Goal: Information Seeking & Learning: Learn about a topic

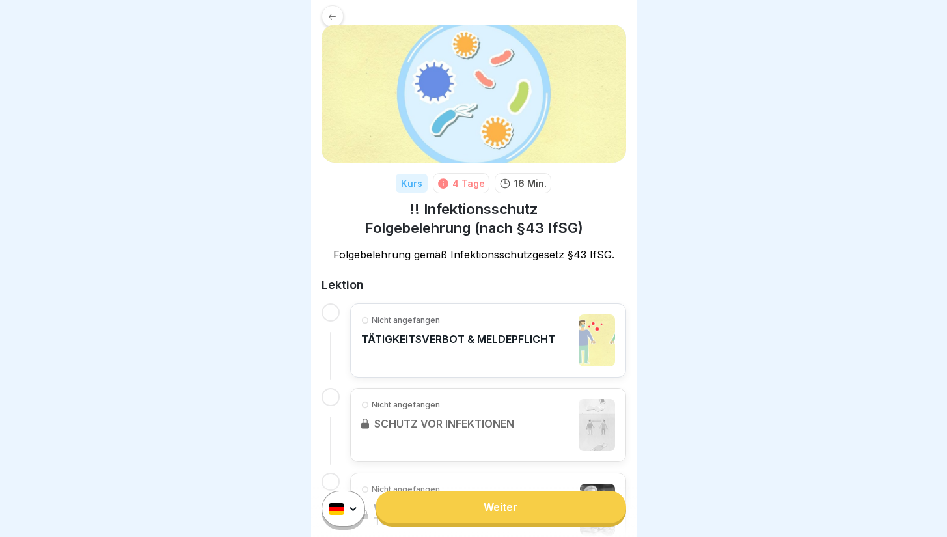
scroll to position [19, 0]
click at [461, 184] on div "4 Tage" at bounding box center [468, 183] width 33 height 14
click at [529, 181] on p "16 Min." at bounding box center [530, 183] width 33 height 14
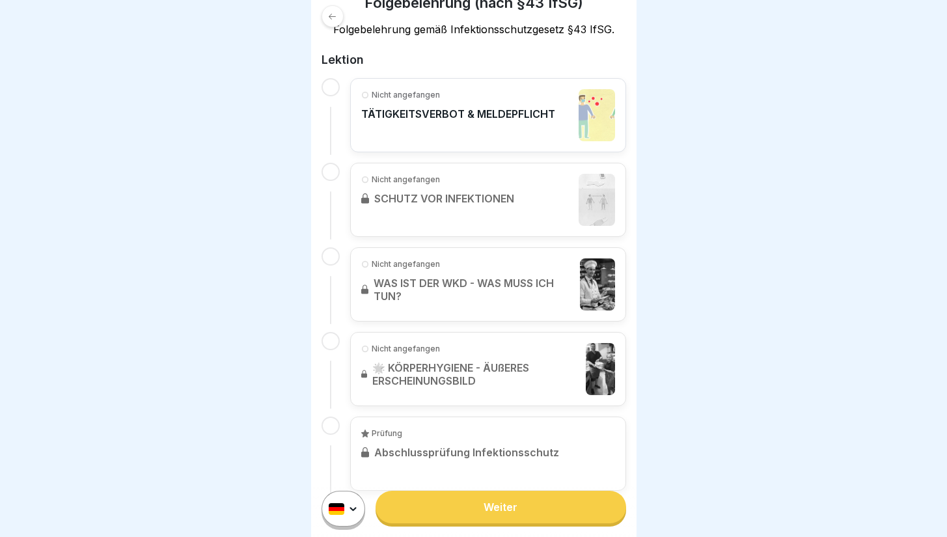
scroll to position [253, 0]
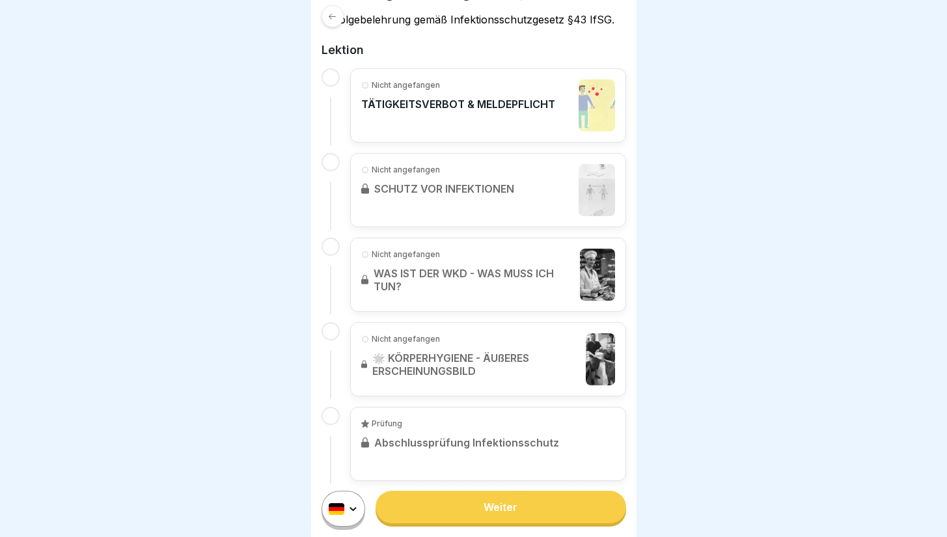
click at [469, 122] on div "Nicht angefangen TÄTIGKEITSVERBOT & MELDEPFLICHT" at bounding box center [458, 105] width 194 height 52
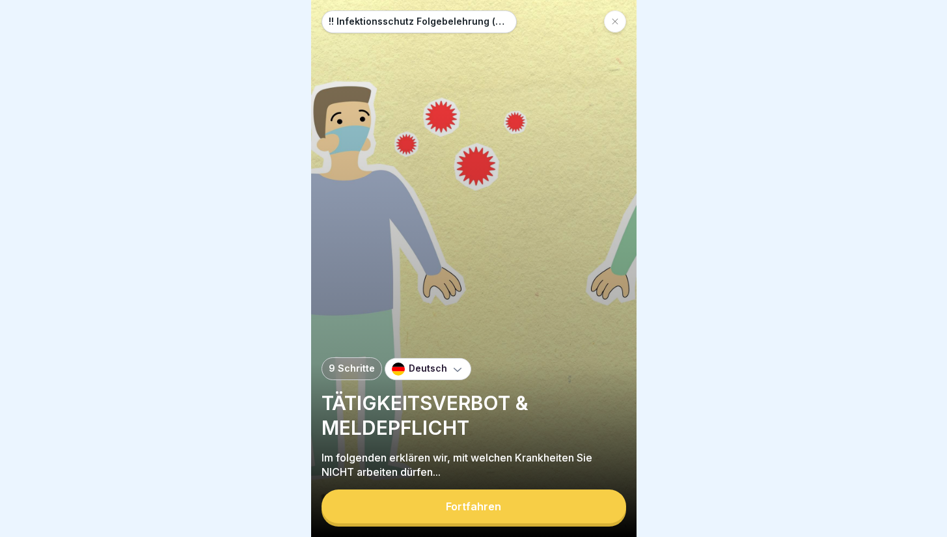
scroll to position [10, 0]
click at [419, 506] on button "Fortfahren" at bounding box center [474, 507] width 305 height 34
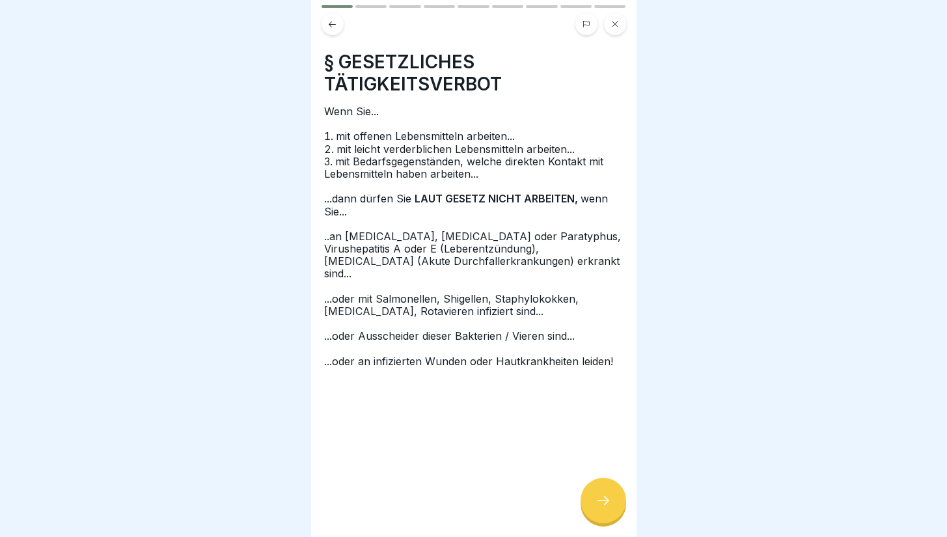
click at [601, 499] on icon at bounding box center [604, 501] width 16 height 16
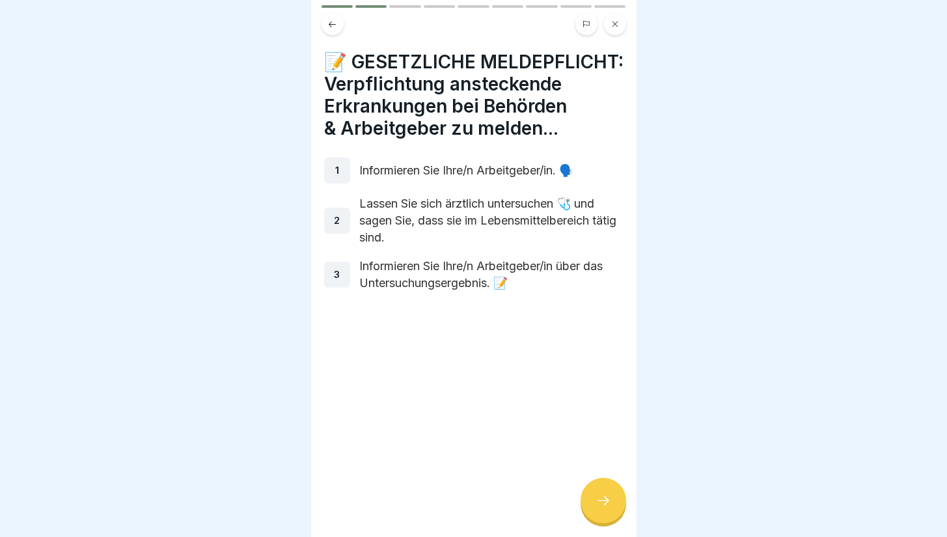
scroll to position [0, 0]
click at [600, 523] on div at bounding box center [604, 501] width 46 height 46
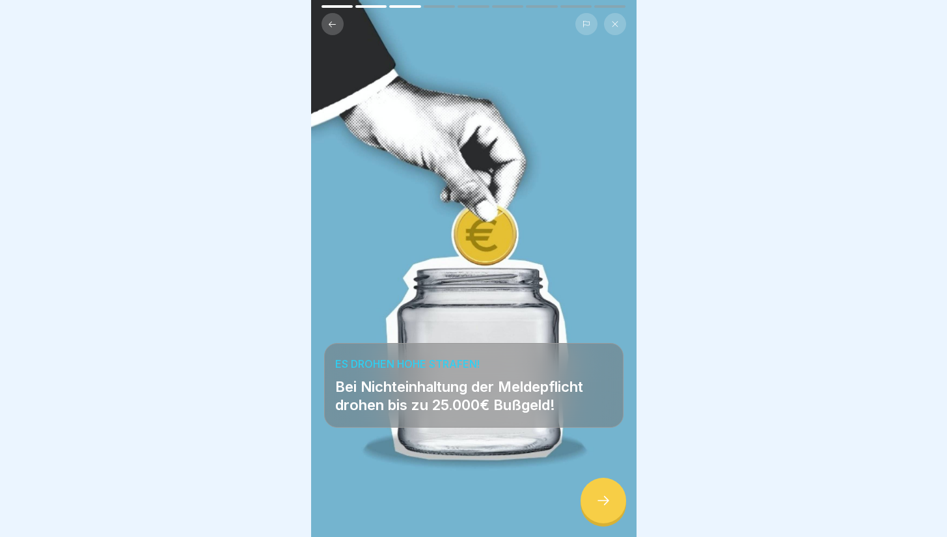
click at [600, 523] on div at bounding box center [604, 501] width 46 height 46
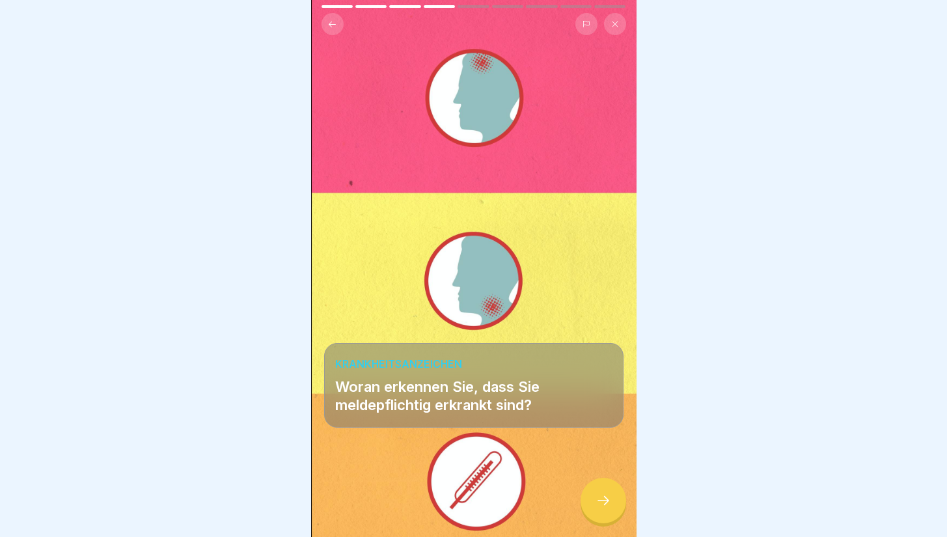
scroll to position [10, 0]
click at [480, 459] on div at bounding box center [473, 498] width 299 height 78
click at [603, 507] on icon at bounding box center [604, 501] width 16 height 16
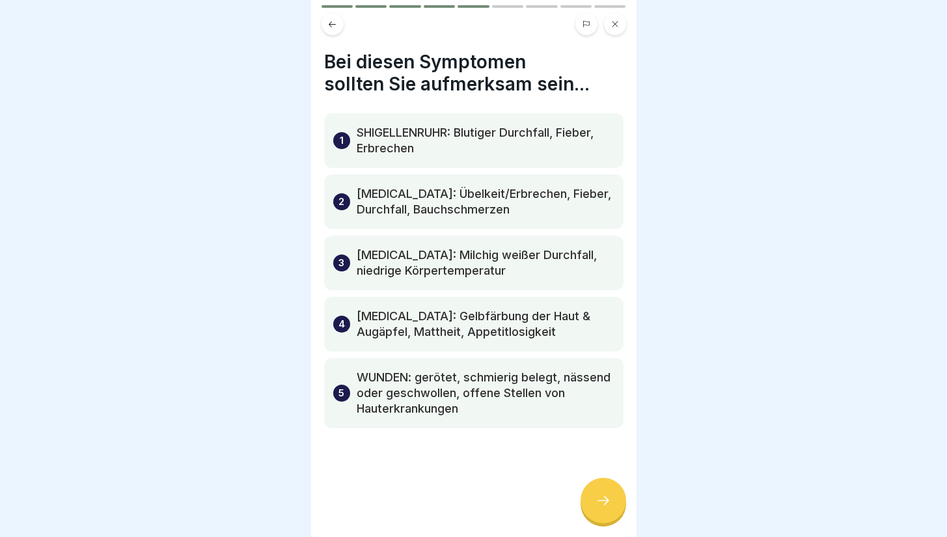
click at [614, 517] on div at bounding box center [604, 501] width 46 height 46
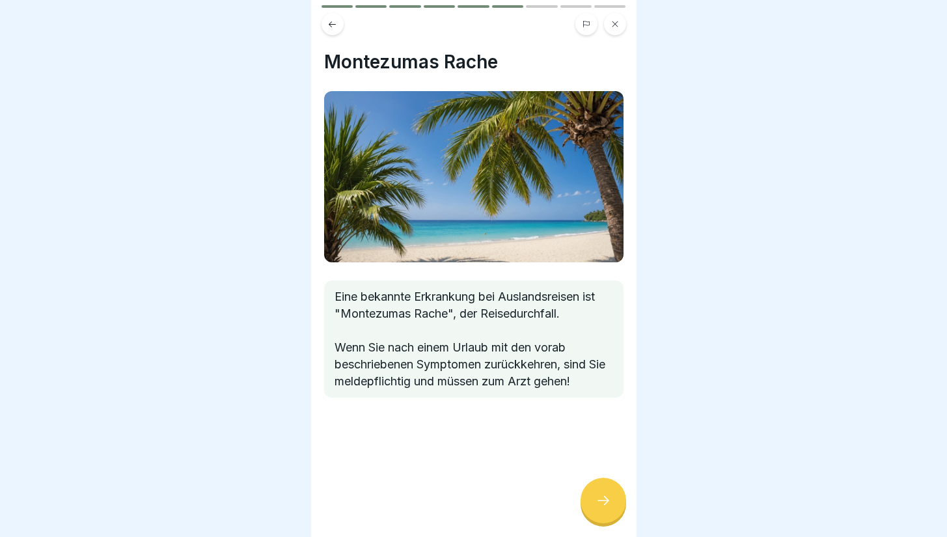
click at [614, 517] on div at bounding box center [604, 501] width 46 height 46
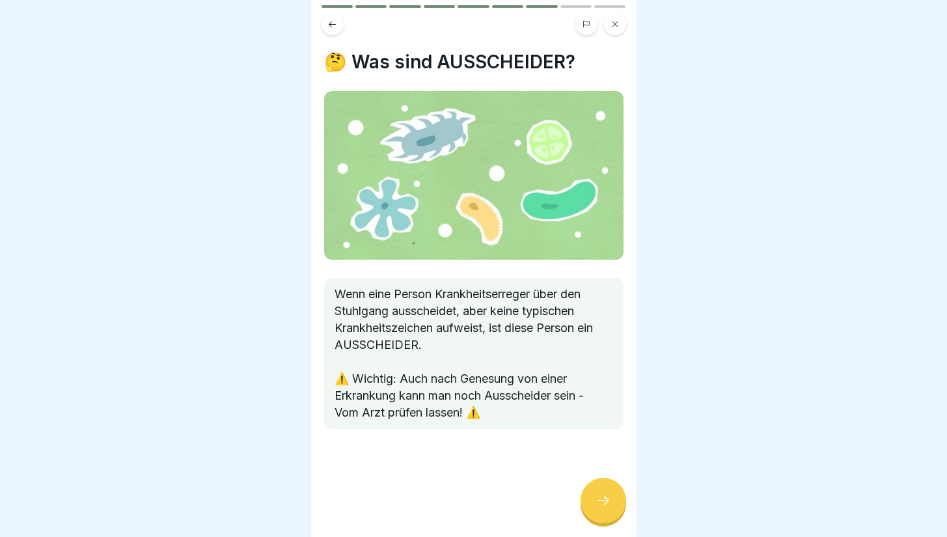
click at [614, 517] on div at bounding box center [604, 501] width 46 height 46
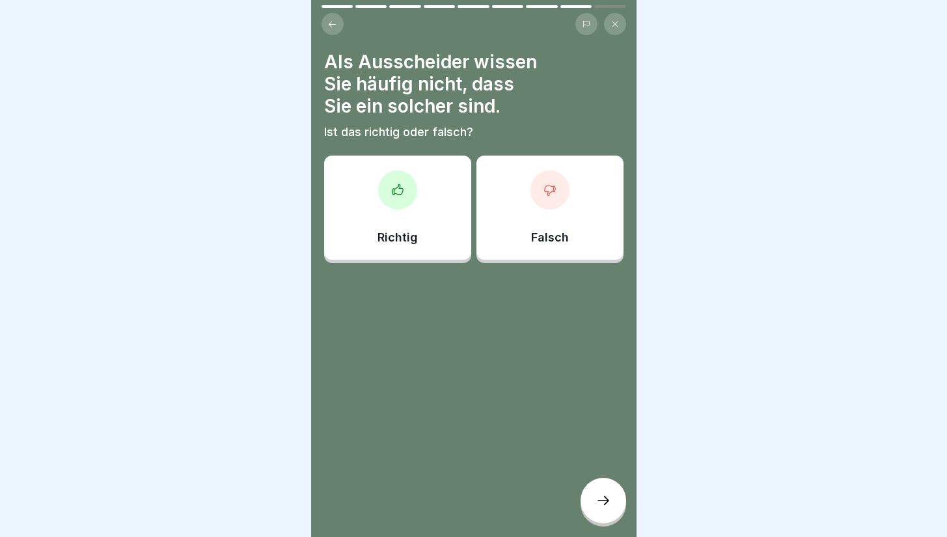
click at [414, 223] on div "Richtig" at bounding box center [397, 208] width 147 height 104
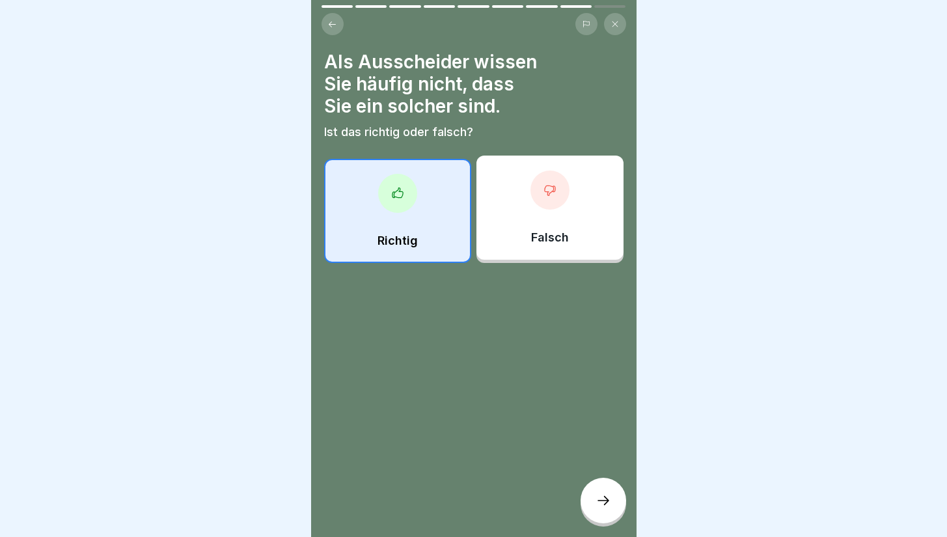
click at [606, 505] on icon at bounding box center [604, 500] width 12 height 9
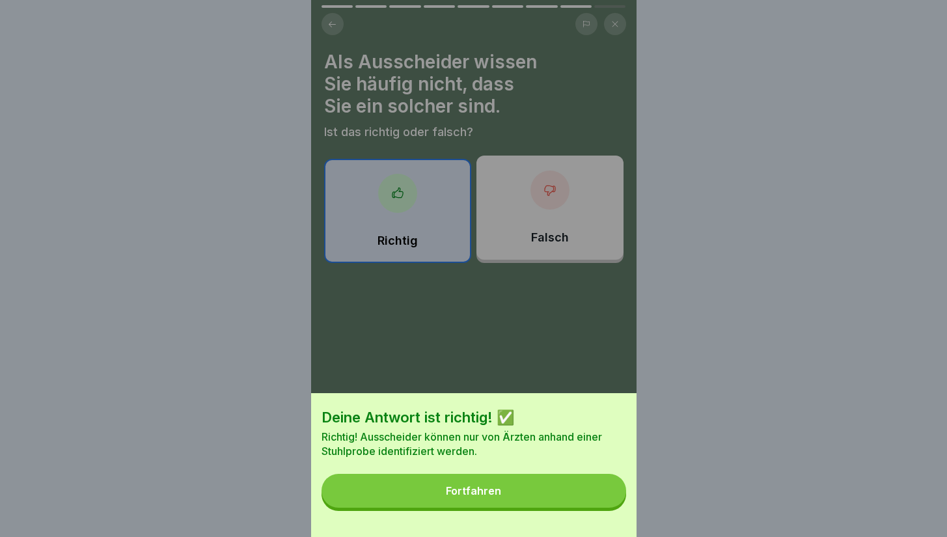
click at [557, 500] on button "Fortfahren" at bounding box center [474, 491] width 305 height 34
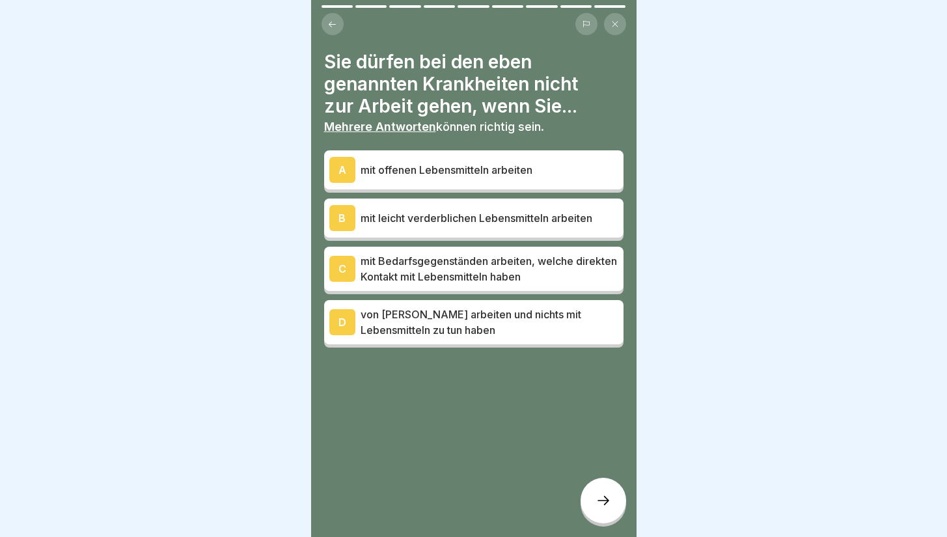
click at [336, 222] on div "B" at bounding box center [342, 218] width 26 height 26
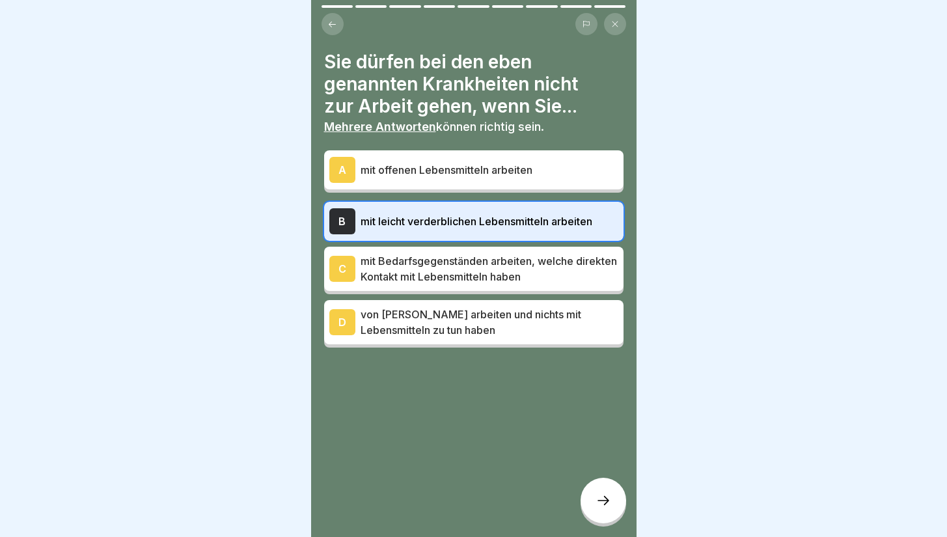
click at [333, 263] on div "C" at bounding box center [342, 269] width 26 height 26
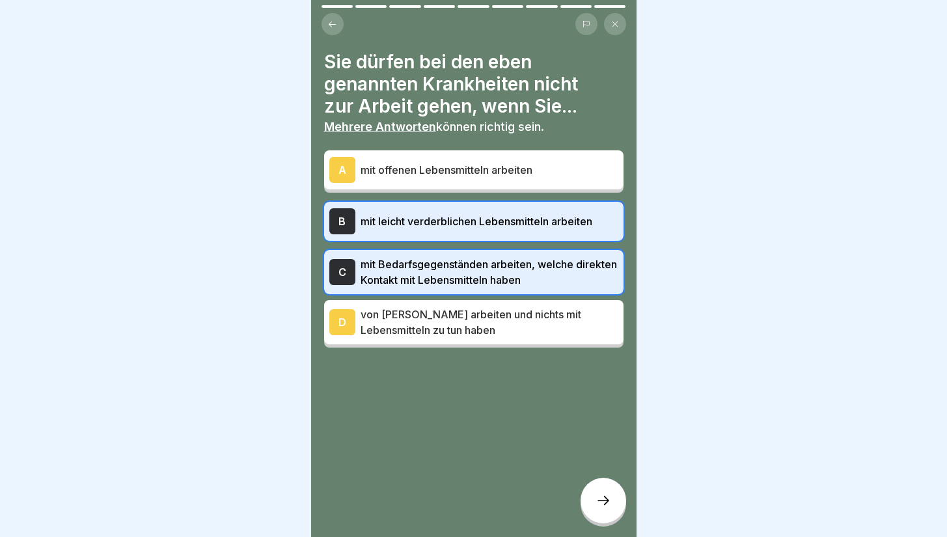
click at [337, 174] on div "A" at bounding box center [342, 170] width 26 height 26
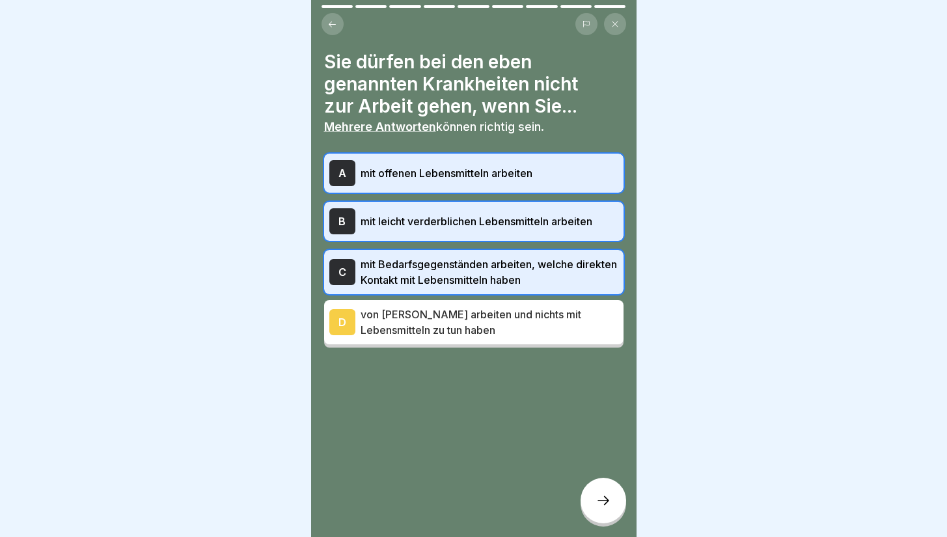
click at [607, 508] on icon at bounding box center [604, 501] width 16 height 16
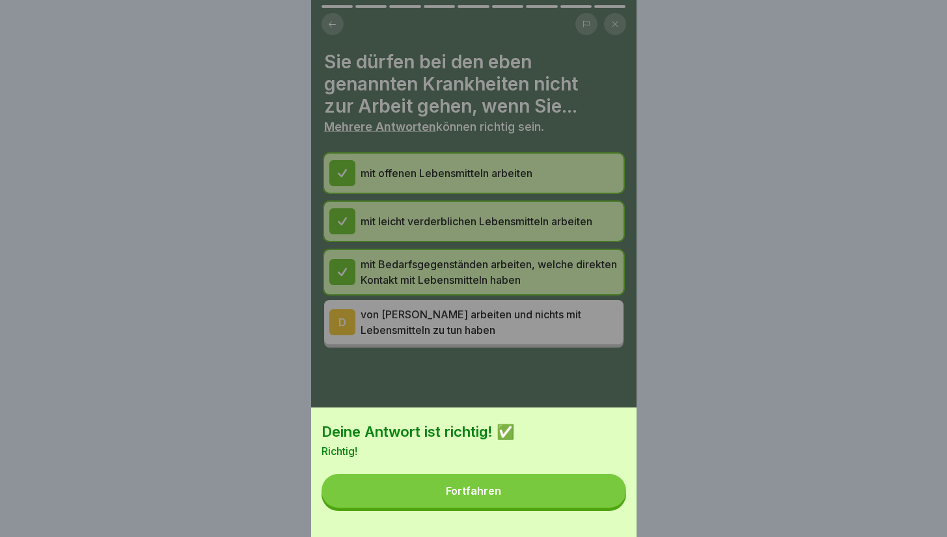
click at [595, 508] on button "Fortfahren" at bounding box center [474, 491] width 305 height 34
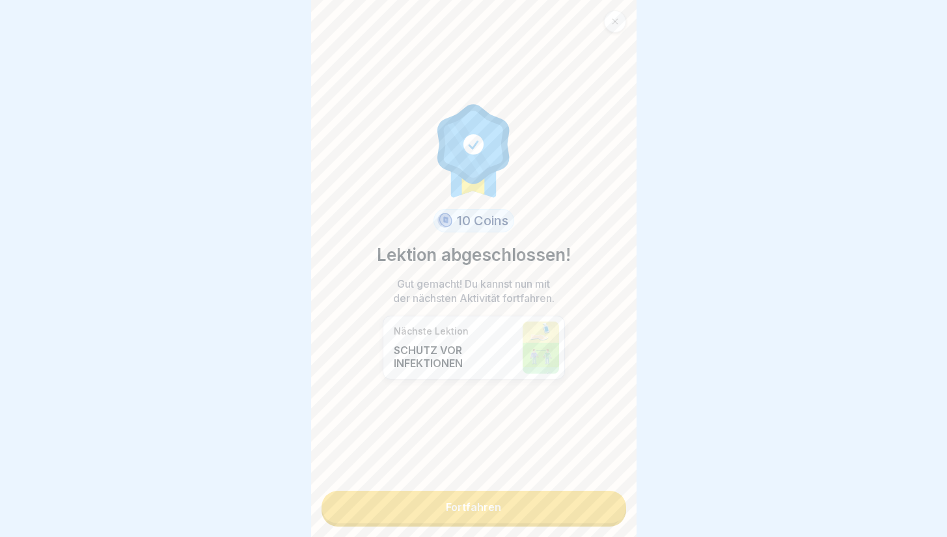
click at [430, 506] on link "Fortfahren" at bounding box center [474, 507] width 305 height 33
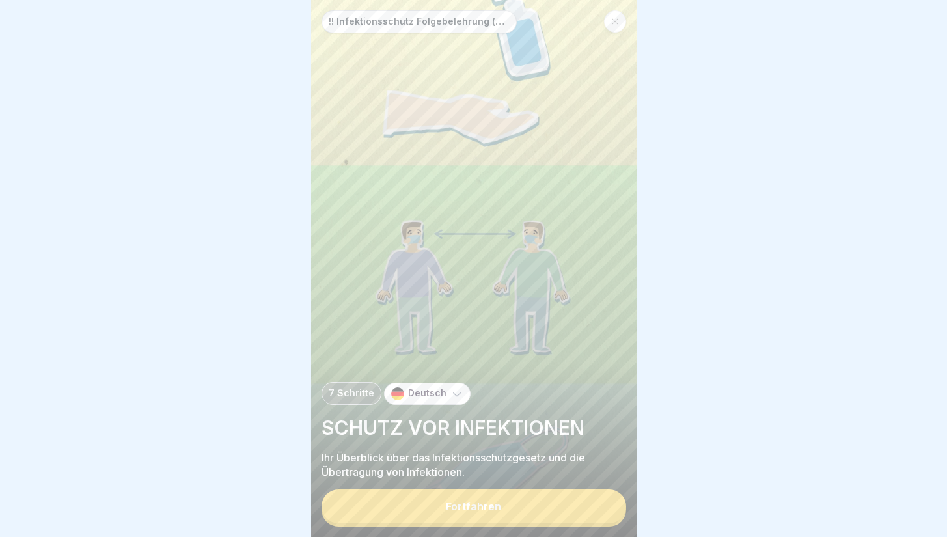
click at [450, 400] on icon at bounding box center [456, 393] width 13 height 13
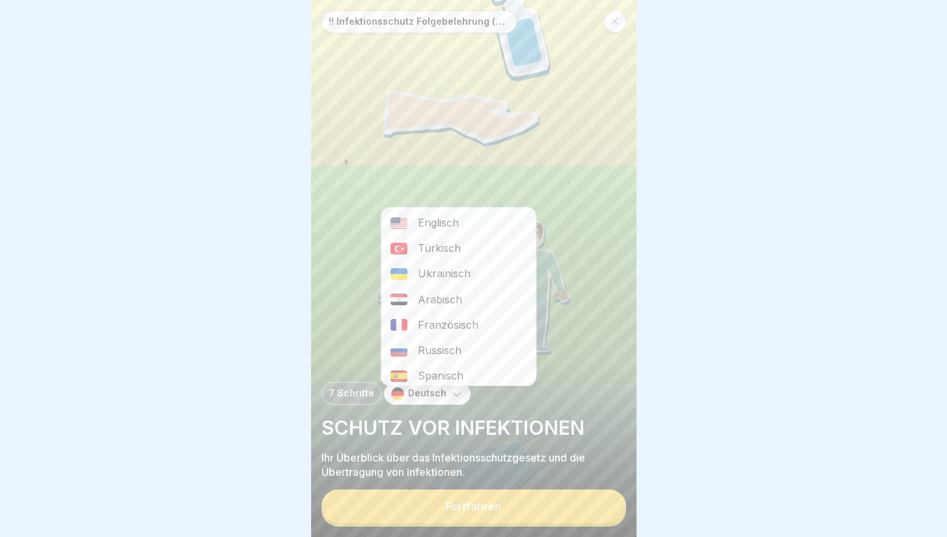
click at [450, 400] on icon at bounding box center [456, 393] width 13 height 13
click at [473, 399] on div "7 Schritte Deutsch Englisch Türkisch Ukrainisch Arabisch Französisch Russisch S…" at bounding box center [474, 393] width 305 height 23
click at [428, 417] on div "7 Schritte Deutsch Englisch Türkisch Ukrainisch Arabisch Französisch Russisch S…" at bounding box center [474, 430] width 305 height 97
click at [428, 399] on p "Deutsch" at bounding box center [427, 393] width 38 height 11
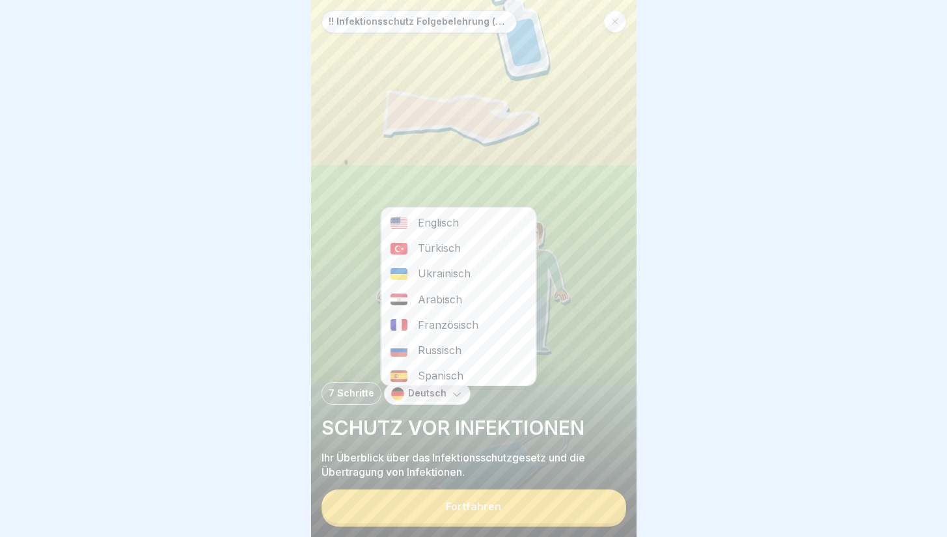
click at [428, 399] on p "Deutsch" at bounding box center [427, 393] width 38 height 11
click at [455, 366] on div "Deutsch" at bounding box center [458, 370] width 155 height 25
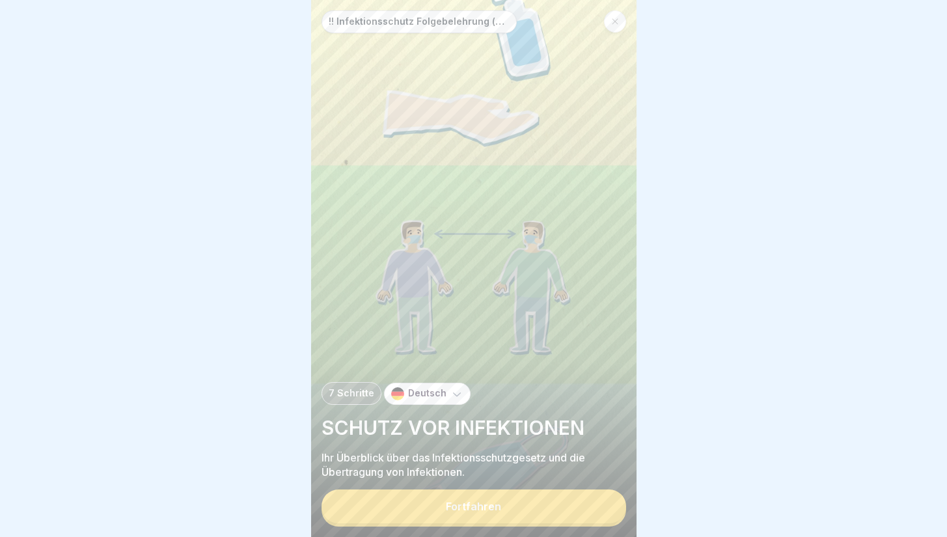
click at [439, 512] on button "Fortfahren" at bounding box center [474, 507] width 305 height 34
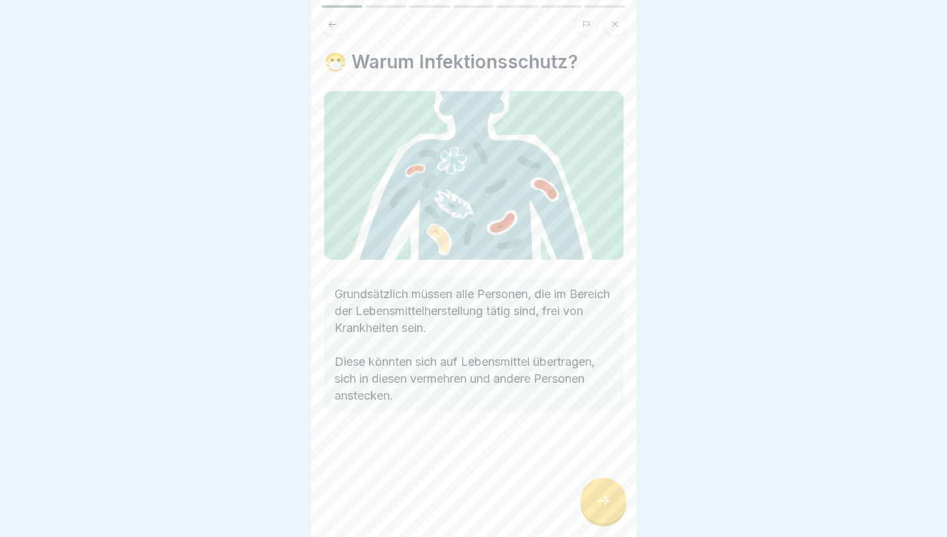
click at [600, 491] on div at bounding box center [604, 501] width 46 height 46
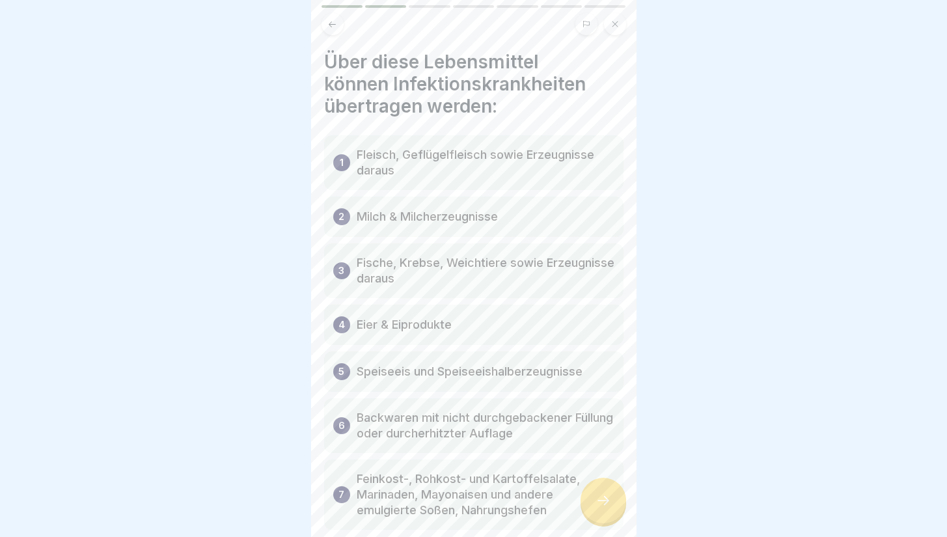
click at [600, 491] on div at bounding box center [604, 501] width 46 height 46
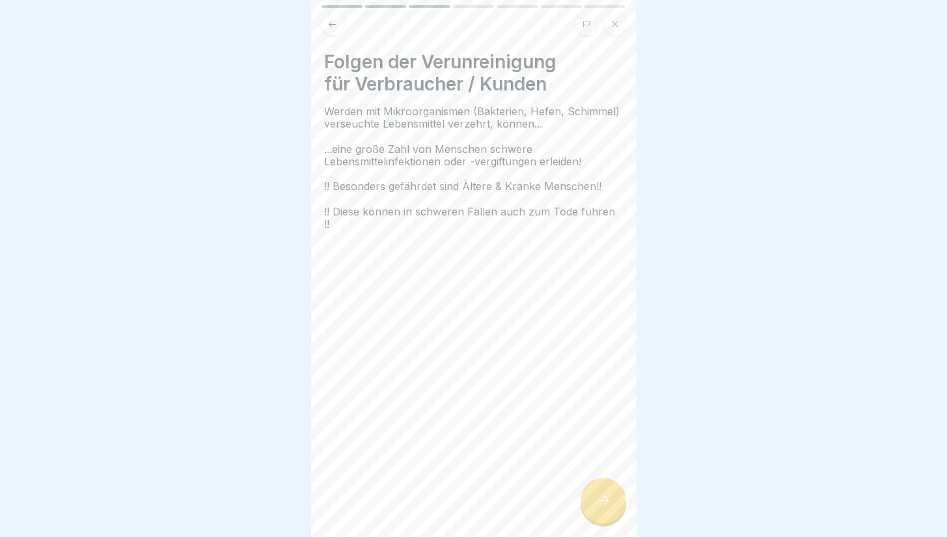
click at [335, 20] on button at bounding box center [333, 24] width 22 height 22
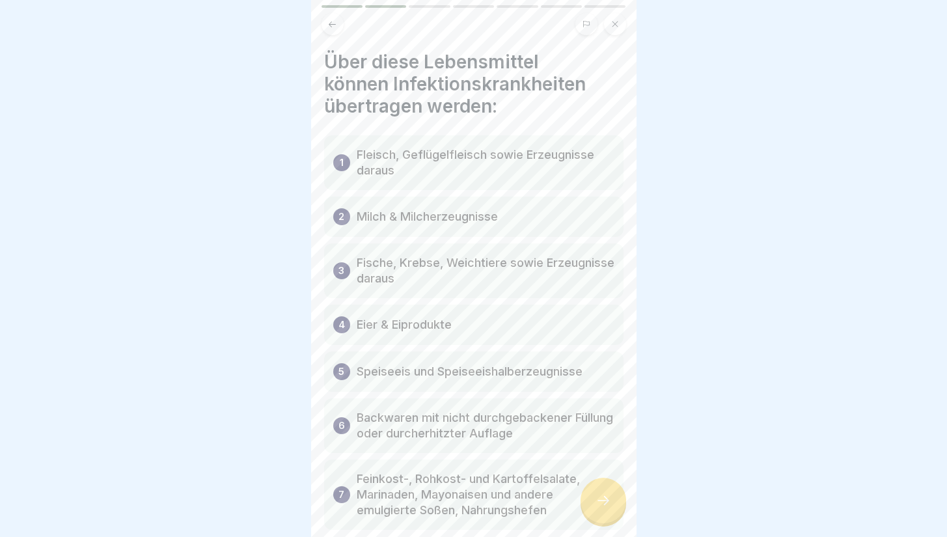
click at [600, 516] on div at bounding box center [604, 501] width 46 height 46
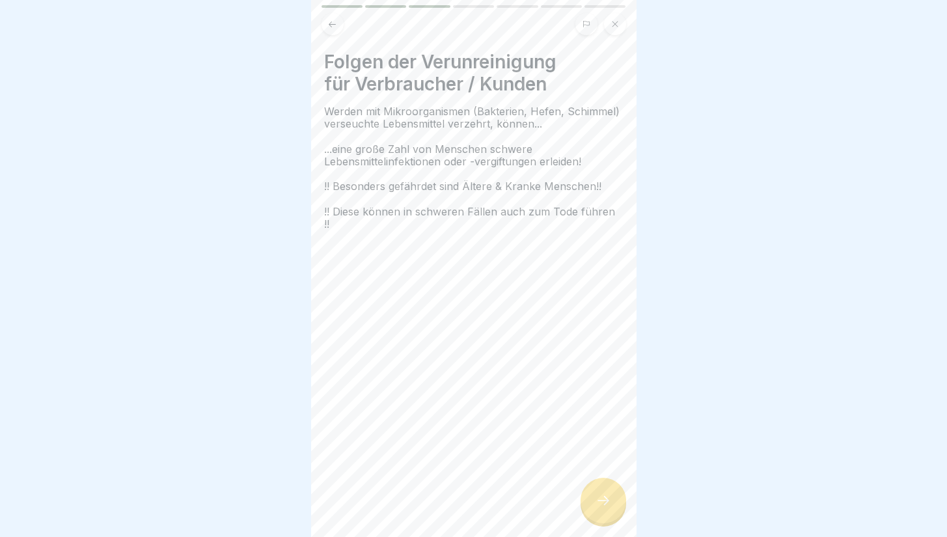
click at [600, 516] on div at bounding box center [604, 501] width 46 height 46
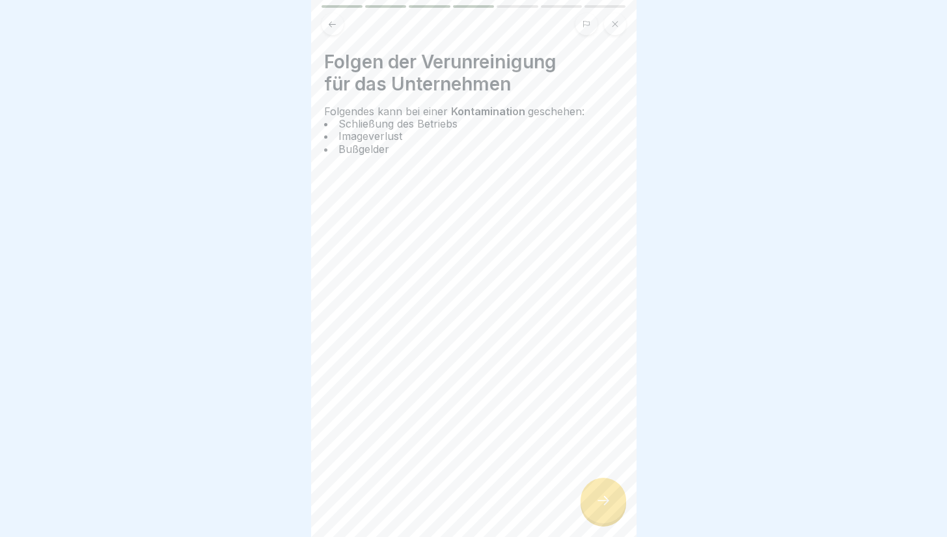
click at [600, 516] on div at bounding box center [604, 501] width 46 height 46
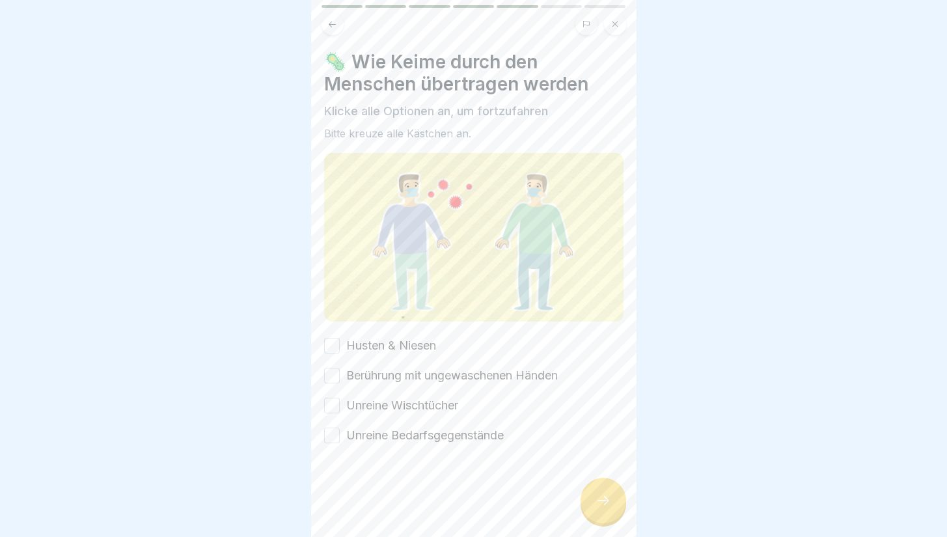
click at [327, 338] on button "Husten & Niesen" at bounding box center [332, 346] width 16 height 16
click at [329, 368] on button "Berührung mit ungewaschenen Händen" at bounding box center [332, 376] width 16 height 16
click at [334, 428] on button "Unreine Bedarfsgegenstände" at bounding box center [332, 436] width 16 height 16
click at [331, 398] on button "Unreine Wischtücher" at bounding box center [332, 406] width 16 height 16
click at [603, 499] on icon at bounding box center [604, 501] width 16 height 16
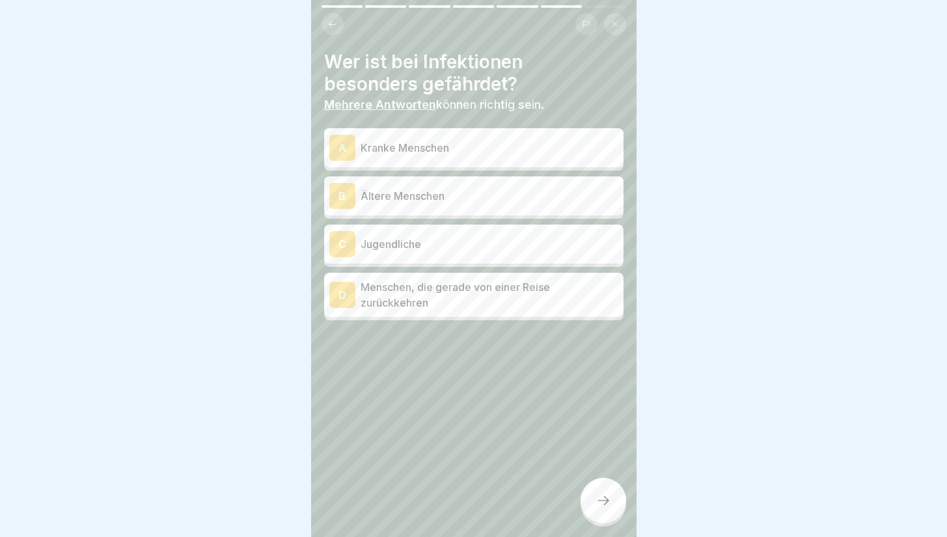
scroll to position [0, 0]
click at [335, 148] on div "A" at bounding box center [342, 148] width 26 height 26
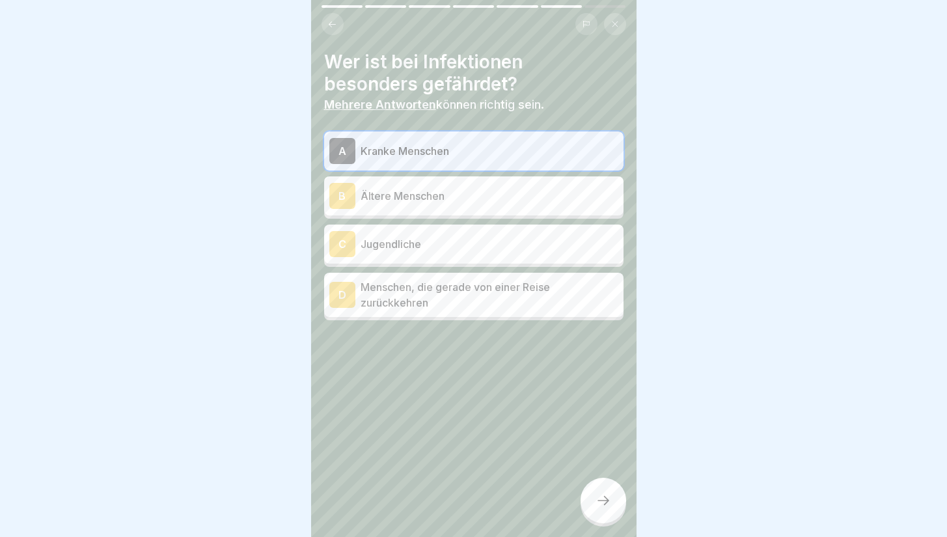
click at [332, 187] on div "B" at bounding box center [342, 196] width 26 height 26
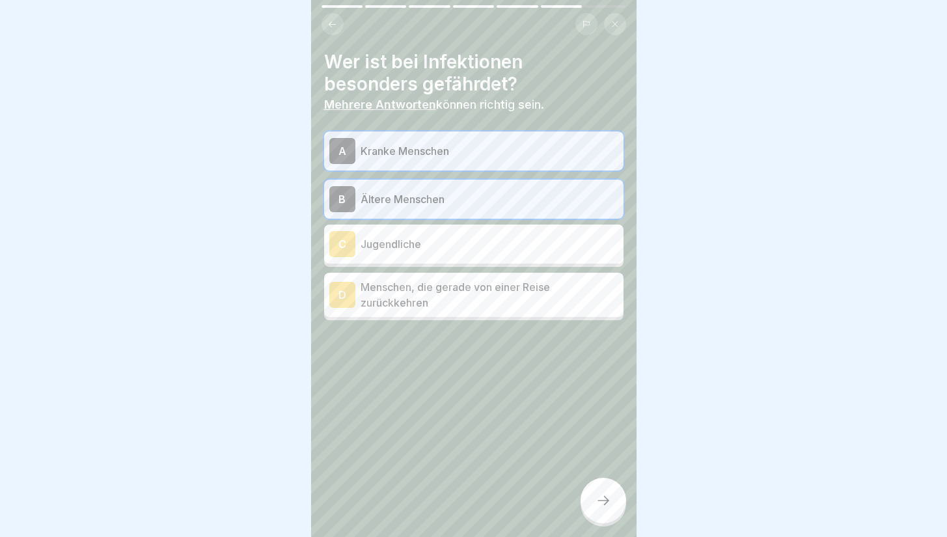
click at [333, 32] on button at bounding box center [333, 24] width 22 height 22
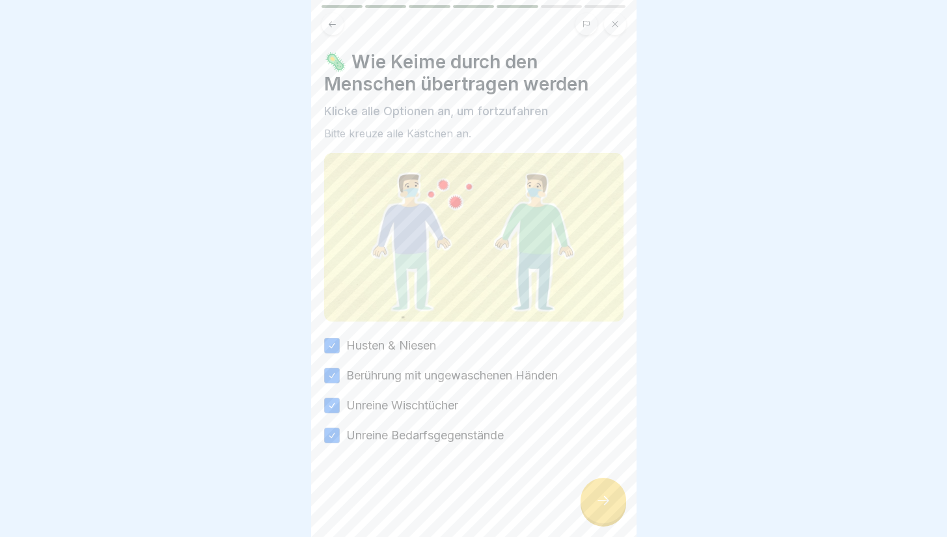
click at [603, 508] on icon at bounding box center [604, 501] width 16 height 16
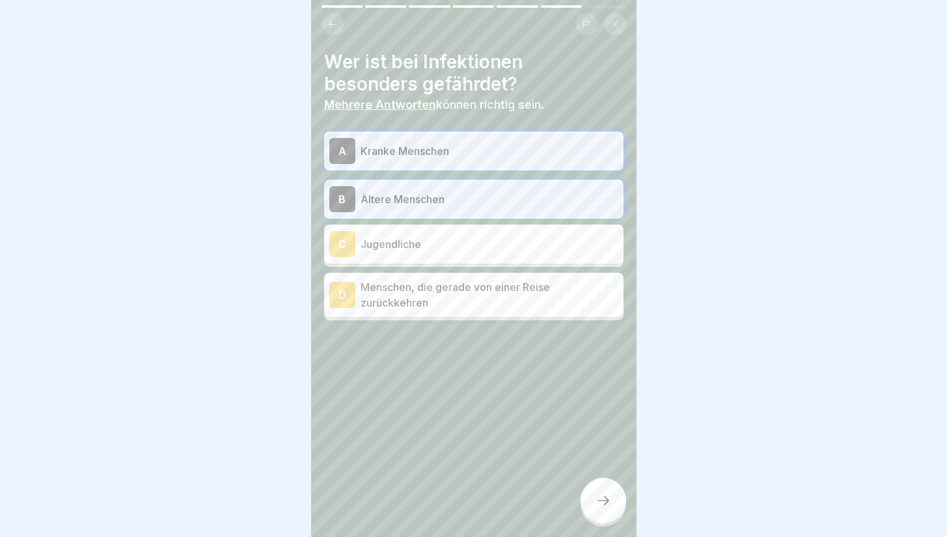
click at [604, 508] on icon at bounding box center [604, 501] width 16 height 16
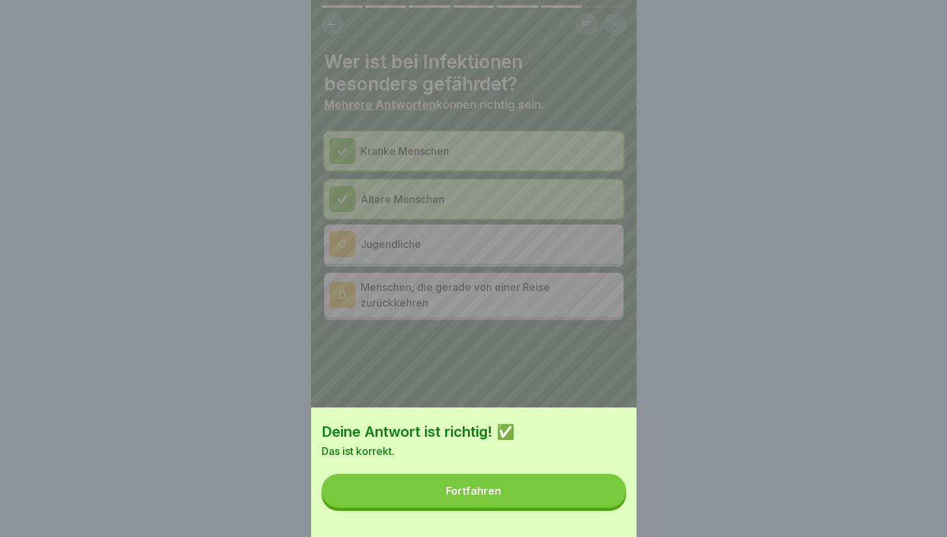
click at [592, 508] on button "Fortfahren" at bounding box center [474, 491] width 305 height 34
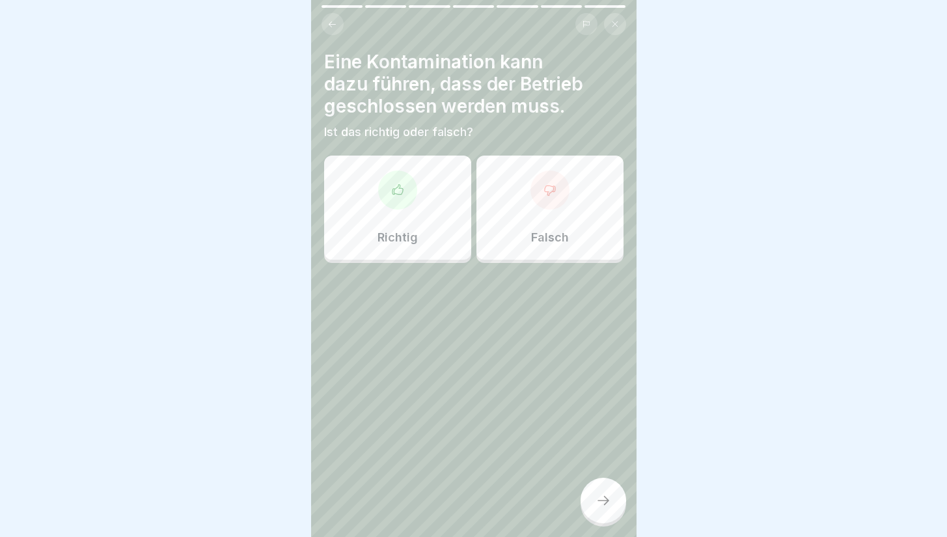
click at [385, 230] on p "Richtig" at bounding box center [398, 237] width 40 height 14
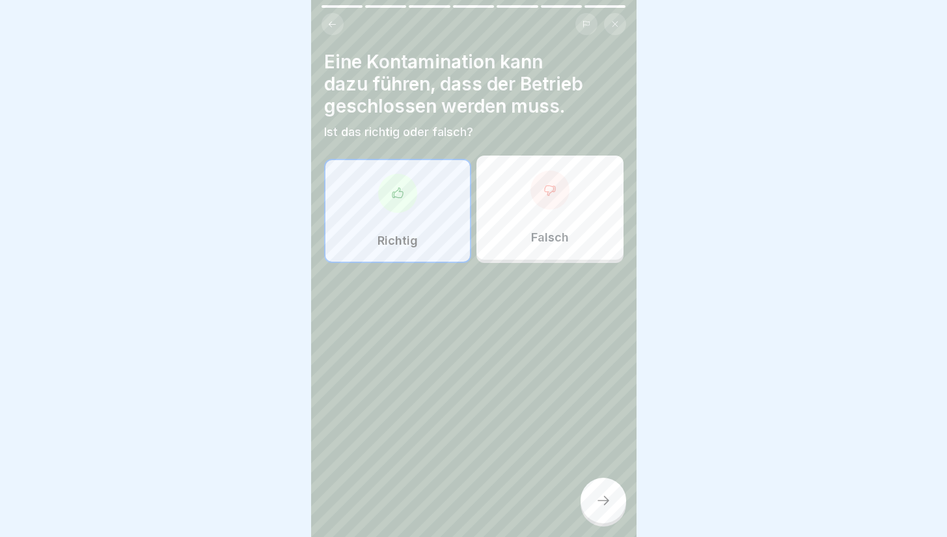
click at [603, 508] on icon at bounding box center [604, 501] width 16 height 16
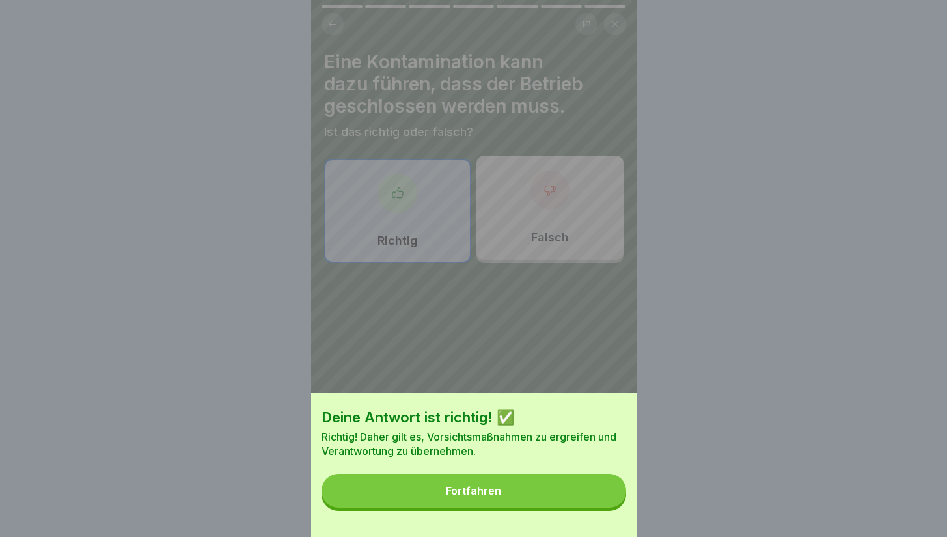
click at [576, 508] on button "Fortfahren" at bounding box center [474, 491] width 305 height 34
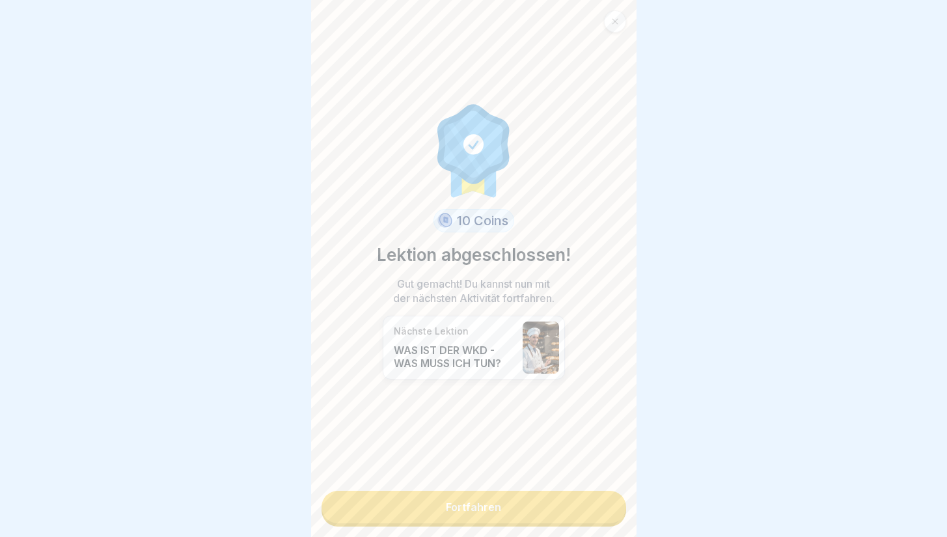
click at [497, 514] on link "Fortfahren" at bounding box center [474, 507] width 305 height 33
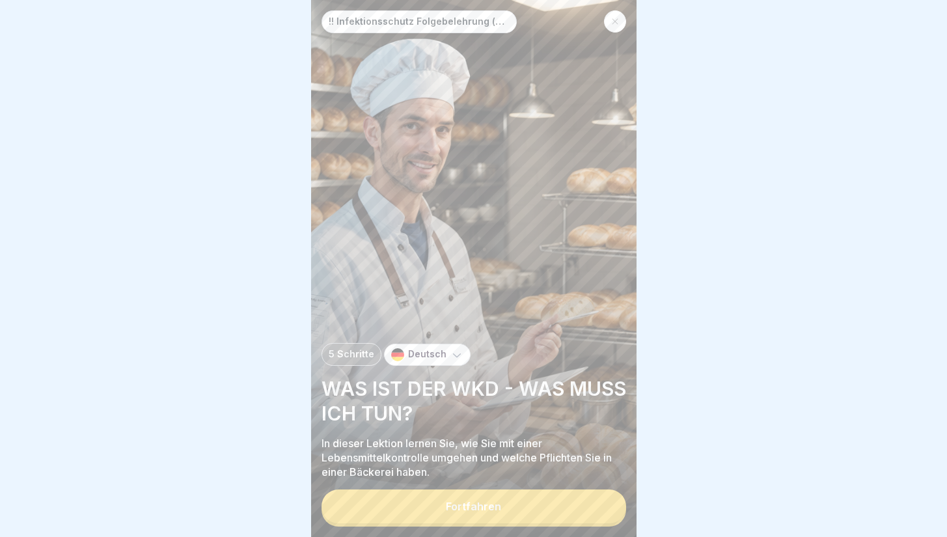
click at [480, 512] on div "Fortfahren" at bounding box center [473, 507] width 55 height 12
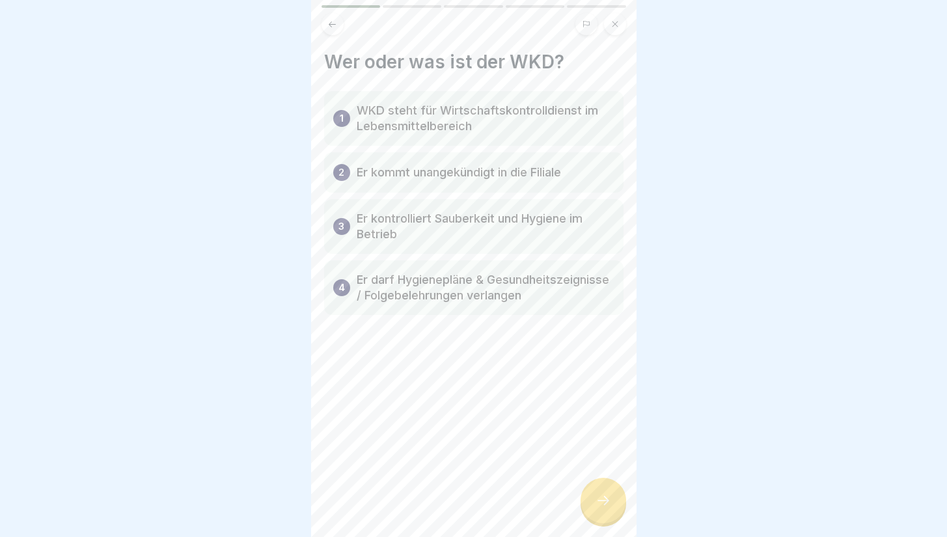
click at [592, 504] on div at bounding box center [604, 501] width 46 height 46
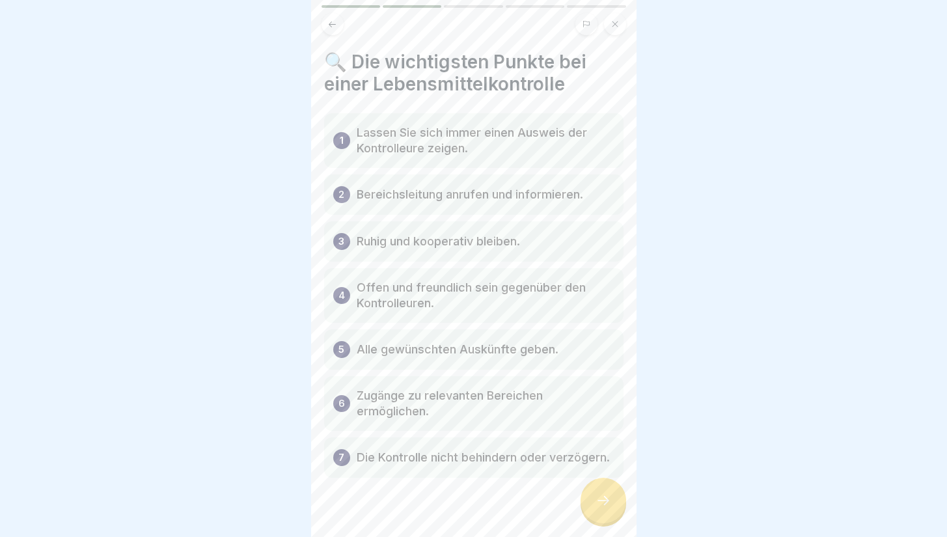
click at [597, 504] on icon at bounding box center [604, 501] width 16 height 16
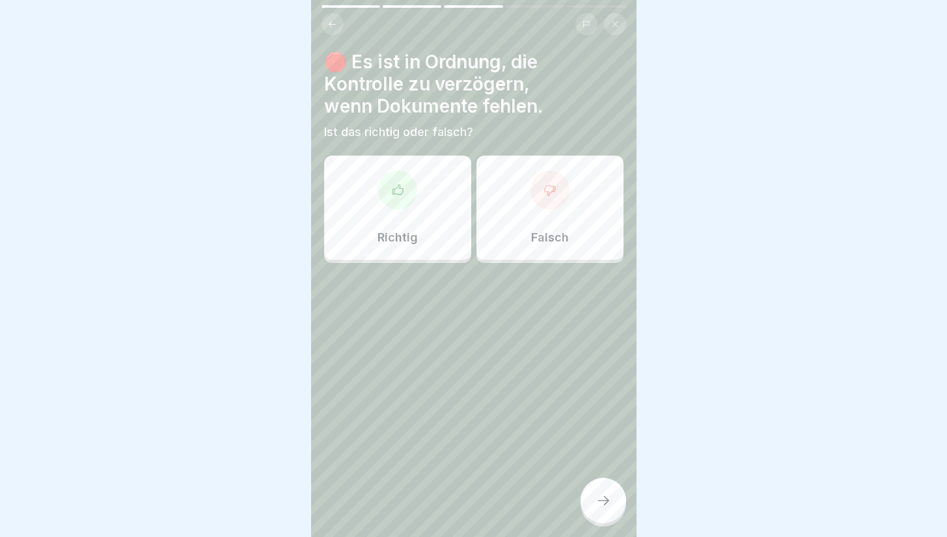
click at [576, 232] on div "Falsch" at bounding box center [549, 208] width 147 height 104
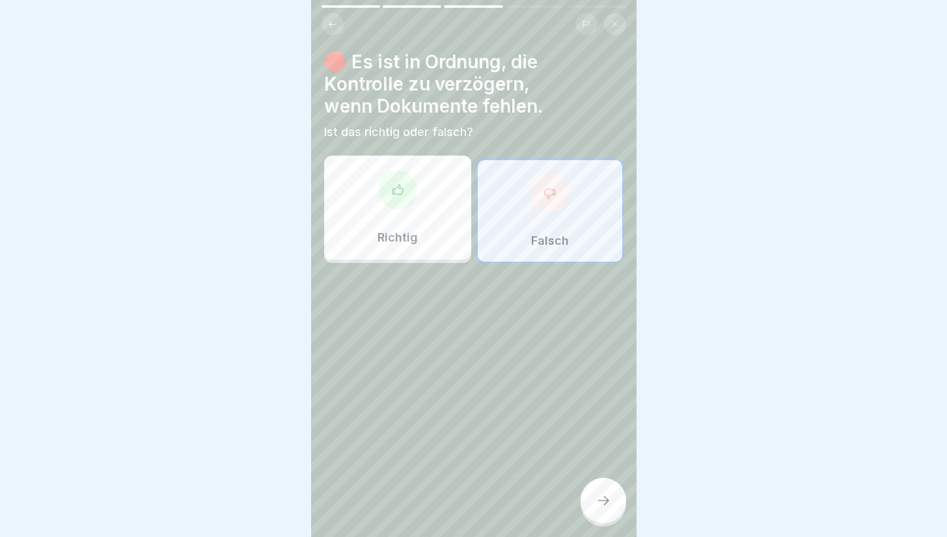
click at [604, 508] on icon at bounding box center [604, 501] width 16 height 16
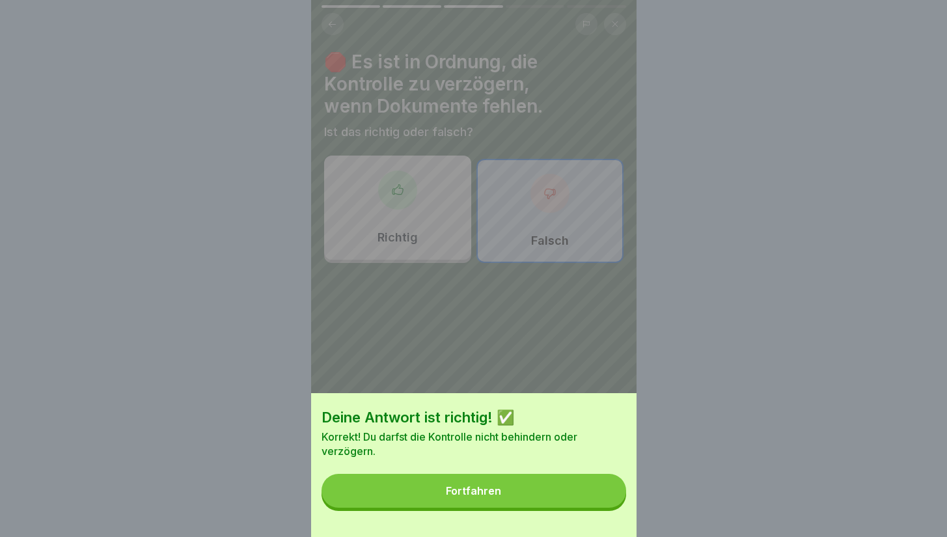
click at [588, 503] on button "Fortfahren" at bounding box center [474, 491] width 305 height 34
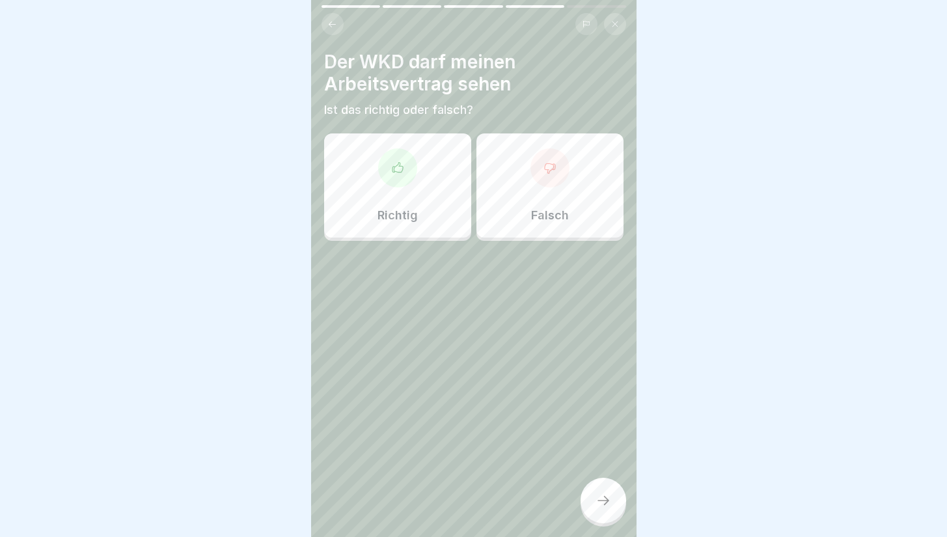
click at [558, 191] on div "Falsch" at bounding box center [549, 185] width 147 height 104
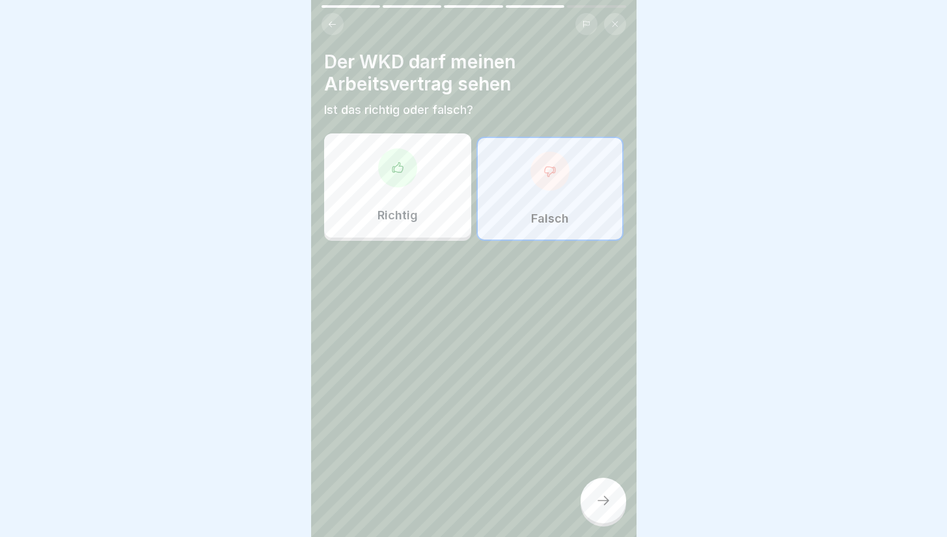
click at [598, 508] on icon at bounding box center [604, 501] width 16 height 16
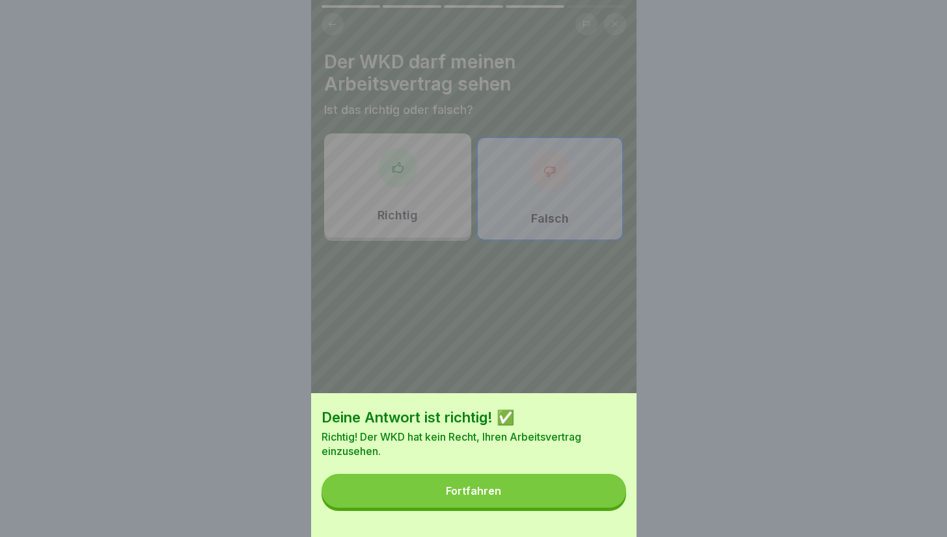
click at [568, 499] on button "Fortfahren" at bounding box center [474, 491] width 305 height 34
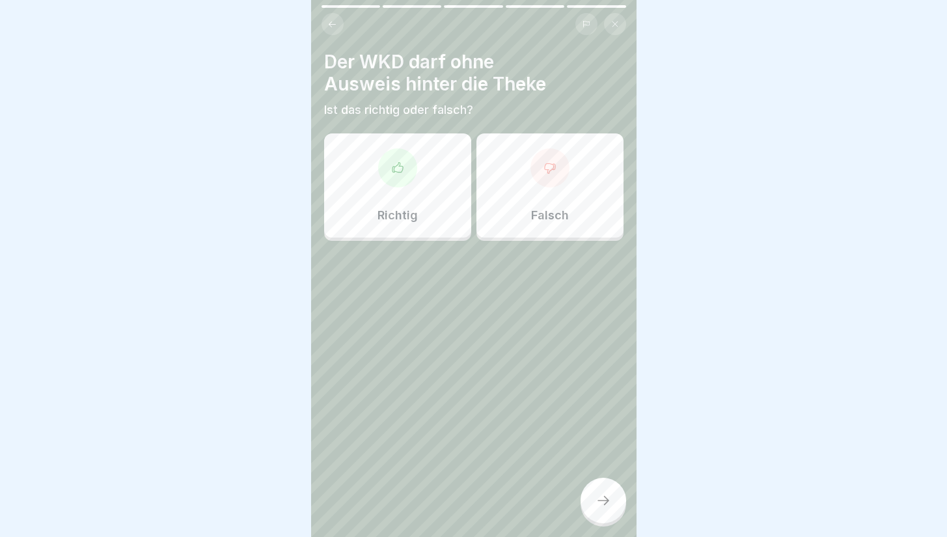
click at [531, 210] on p "Falsch" at bounding box center [550, 215] width 38 height 14
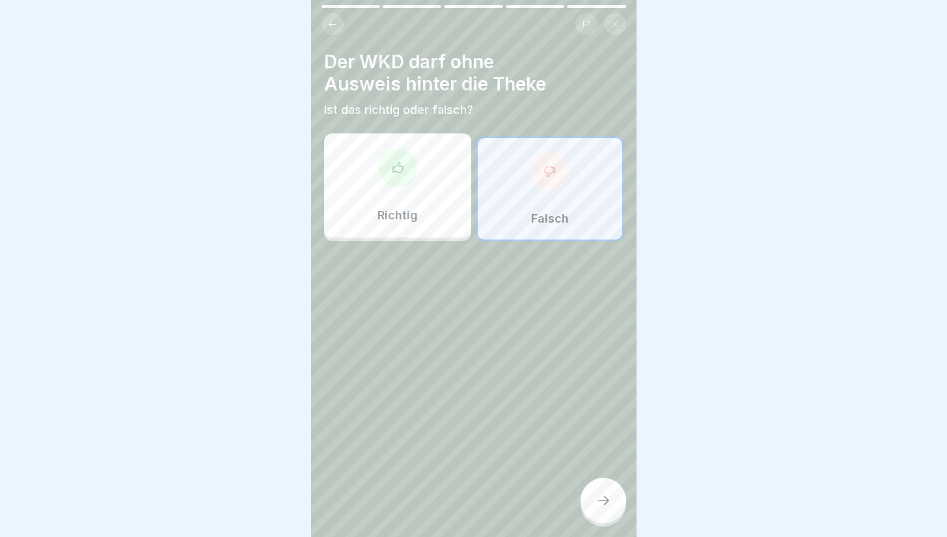
click at [598, 508] on icon at bounding box center [604, 501] width 16 height 16
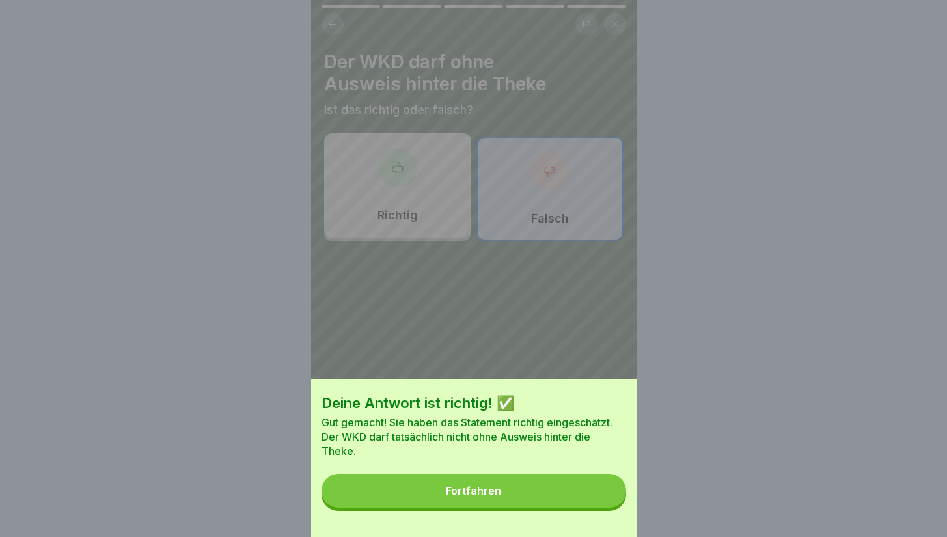
click at [572, 505] on button "Fortfahren" at bounding box center [474, 491] width 305 height 34
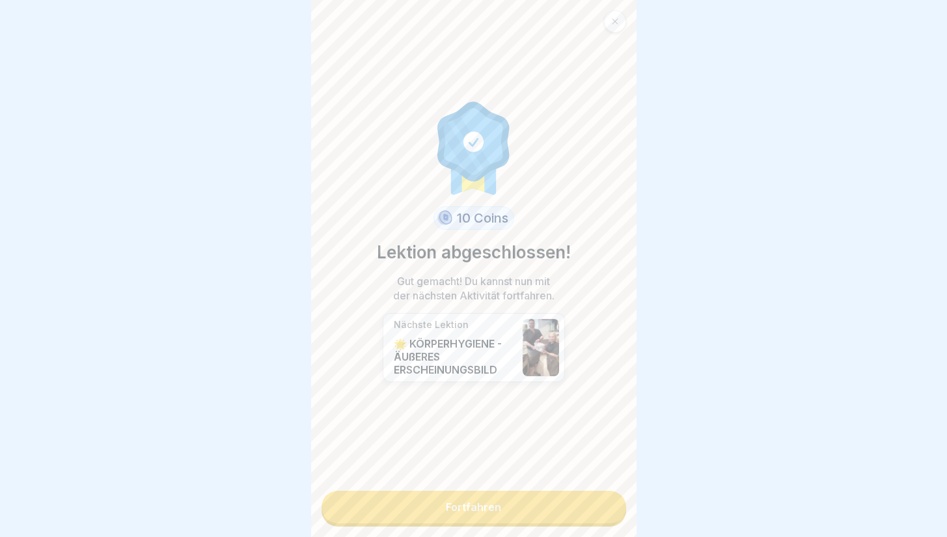
click at [467, 510] on link "Fortfahren" at bounding box center [474, 507] width 305 height 33
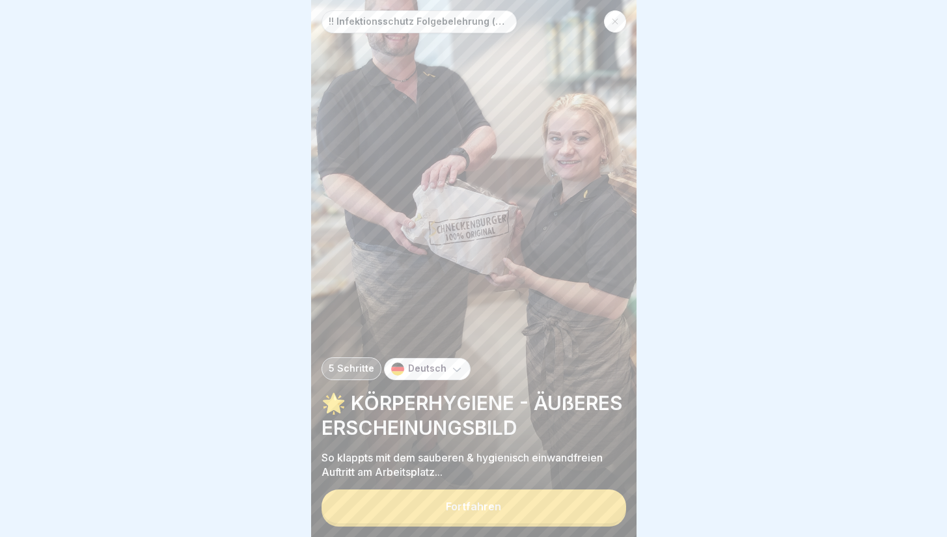
click at [467, 510] on button "Fortfahren" at bounding box center [474, 507] width 305 height 34
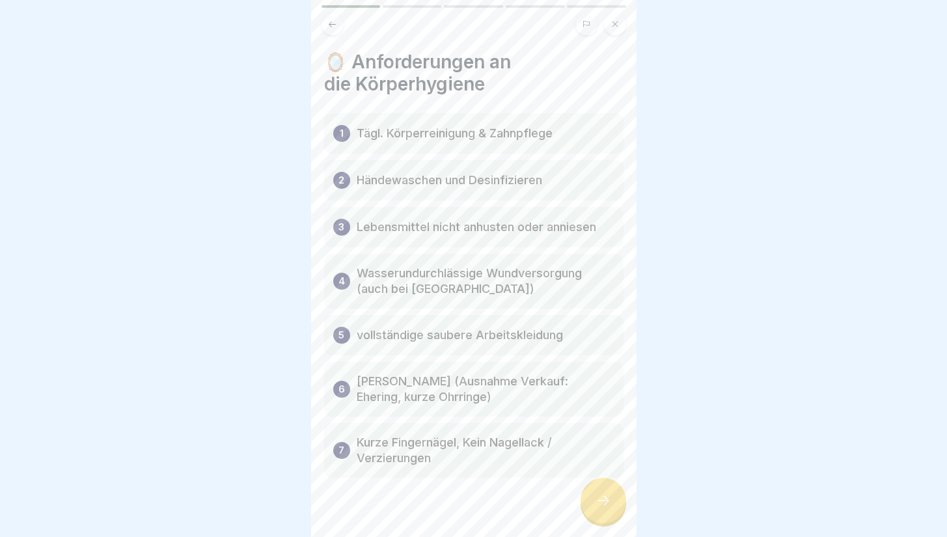
click at [597, 505] on icon at bounding box center [604, 501] width 16 height 16
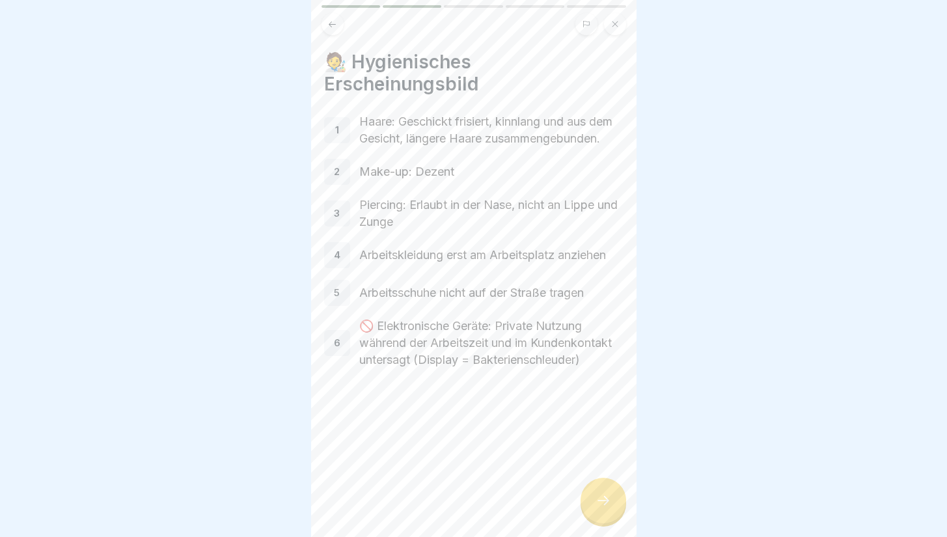
click at [597, 505] on icon at bounding box center [604, 501] width 16 height 16
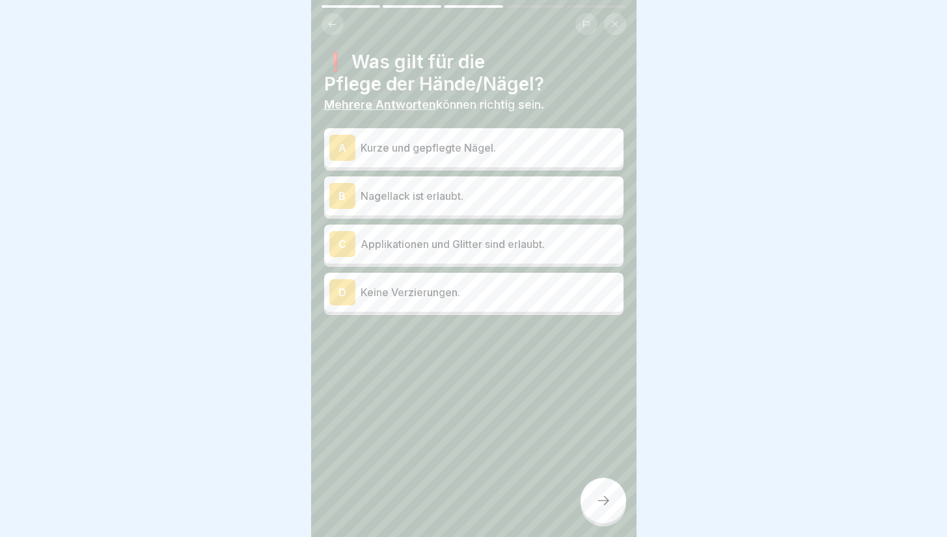
click at [387, 155] on div "A Kurze und gepflegte Nägel." at bounding box center [473, 148] width 289 height 26
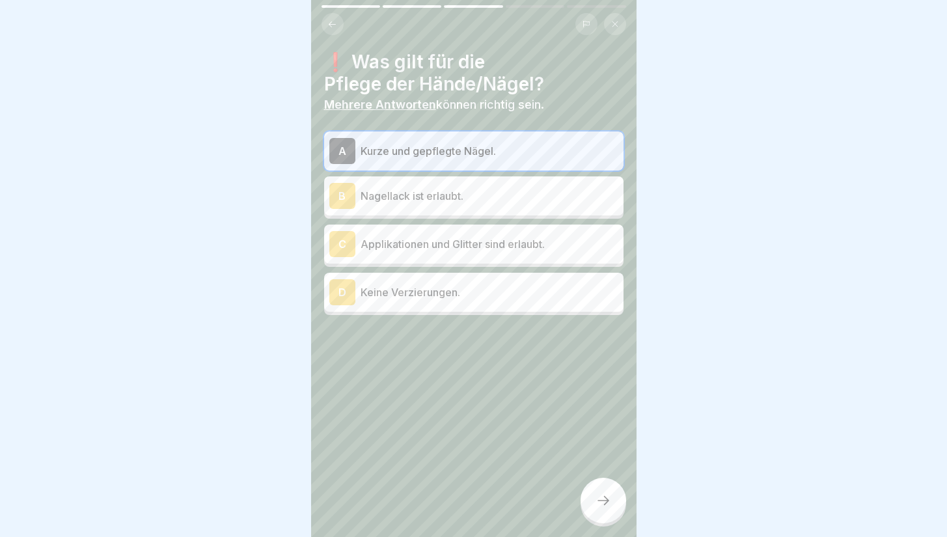
click at [350, 296] on div "D" at bounding box center [342, 292] width 26 height 26
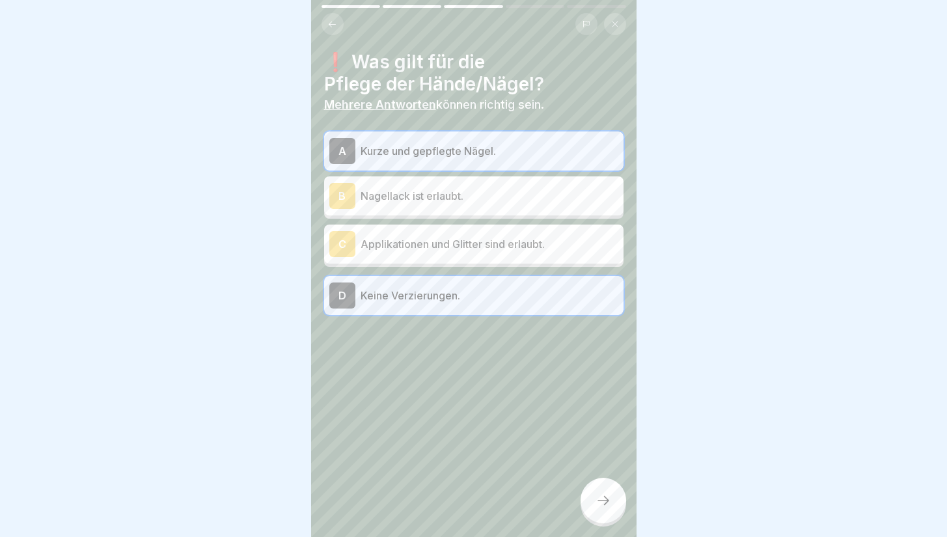
click at [601, 523] on div at bounding box center [604, 501] width 46 height 46
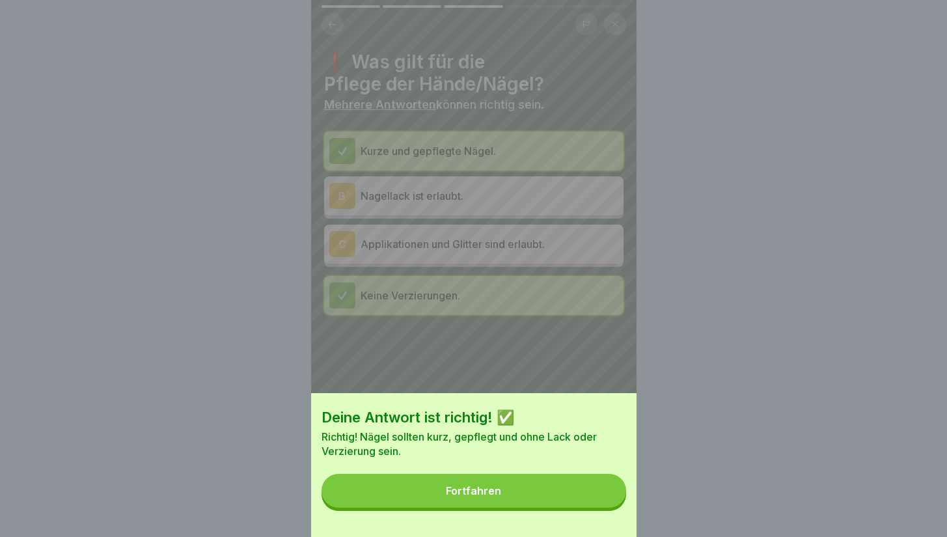
click at [568, 506] on button "Fortfahren" at bounding box center [474, 491] width 305 height 34
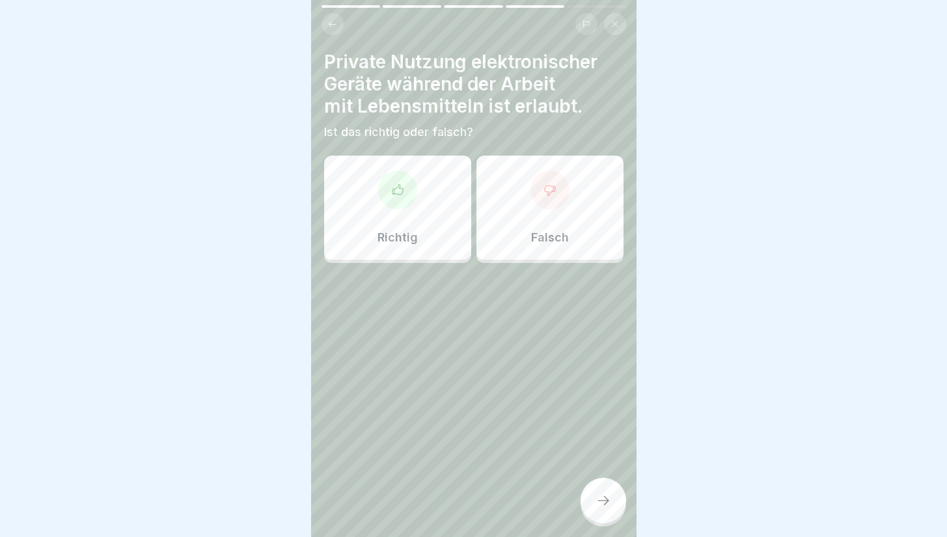
click at [534, 215] on div "Falsch" at bounding box center [549, 208] width 147 height 104
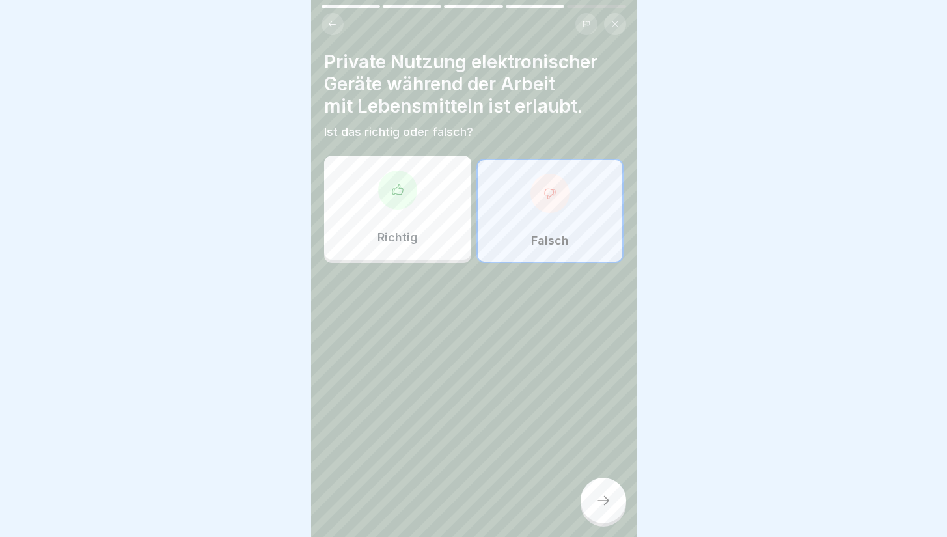
click at [586, 511] on div at bounding box center [604, 501] width 46 height 46
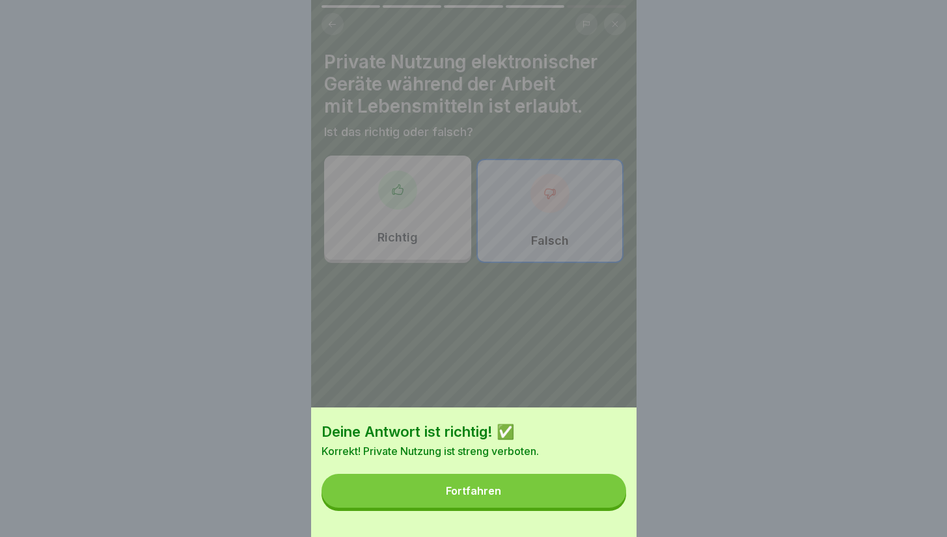
click at [508, 504] on button "Fortfahren" at bounding box center [474, 491] width 305 height 34
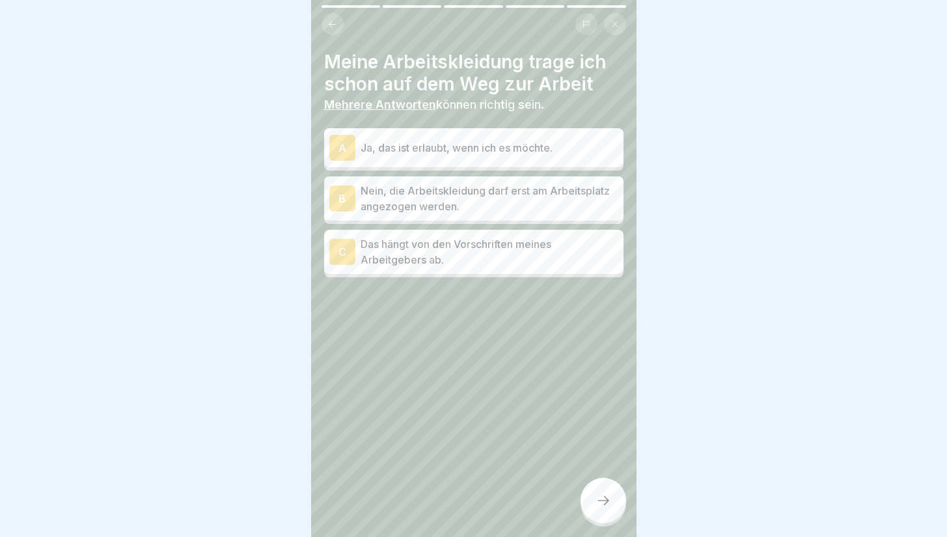
click at [476, 209] on p "Nein, die Arbeitskleidung darf erst am Arbeitsplatz angezogen werden." at bounding box center [490, 198] width 258 height 31
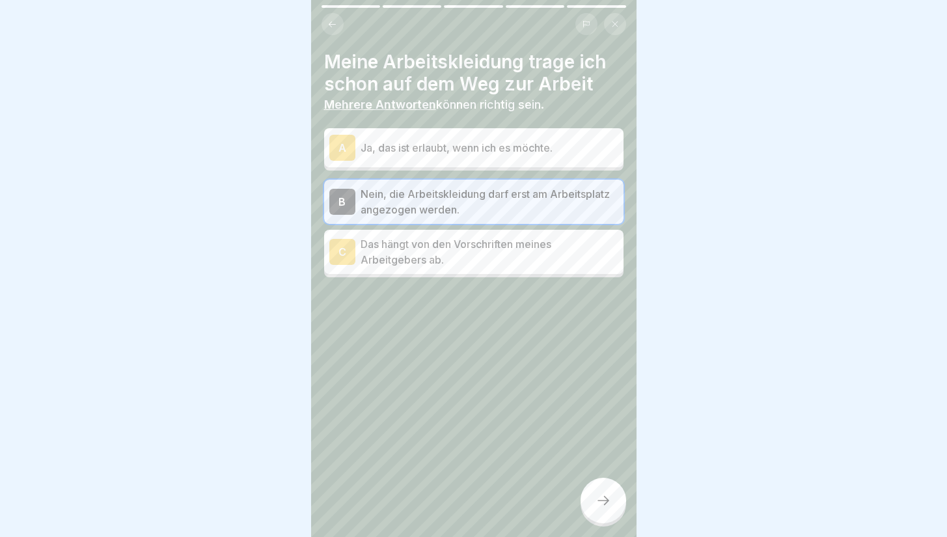
click at [595, 510] on div at bounding box center [604, 501] width 46 height 46
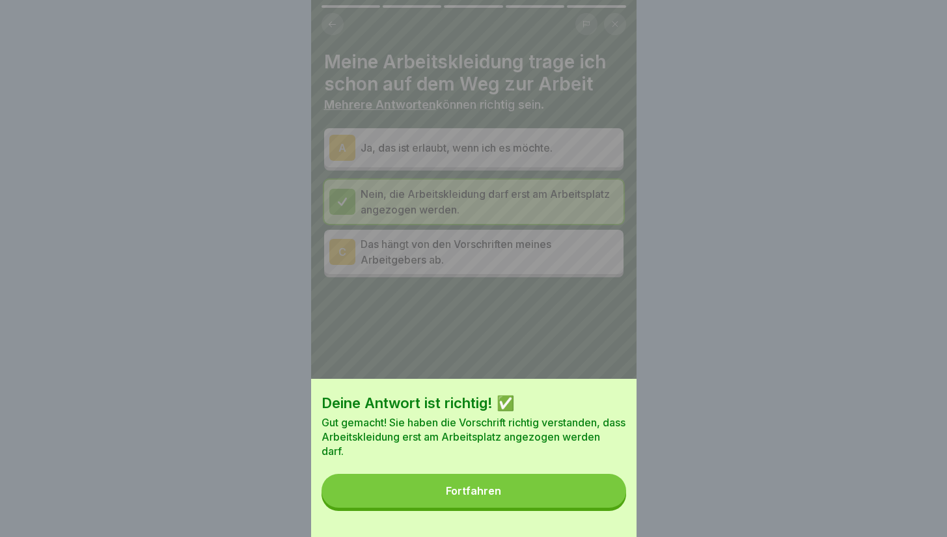
click at [553, 499] on button "Fortfahren" at bounding box center [474, 491] width 305 height 34
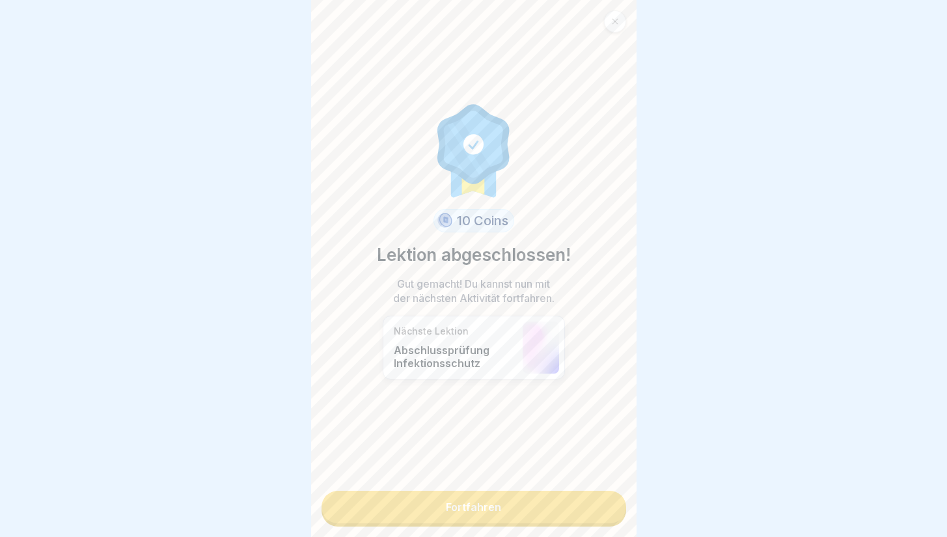
click at [477, 505] on link "Fortfahren" at bounding box center [474, 507] width 305 height 33
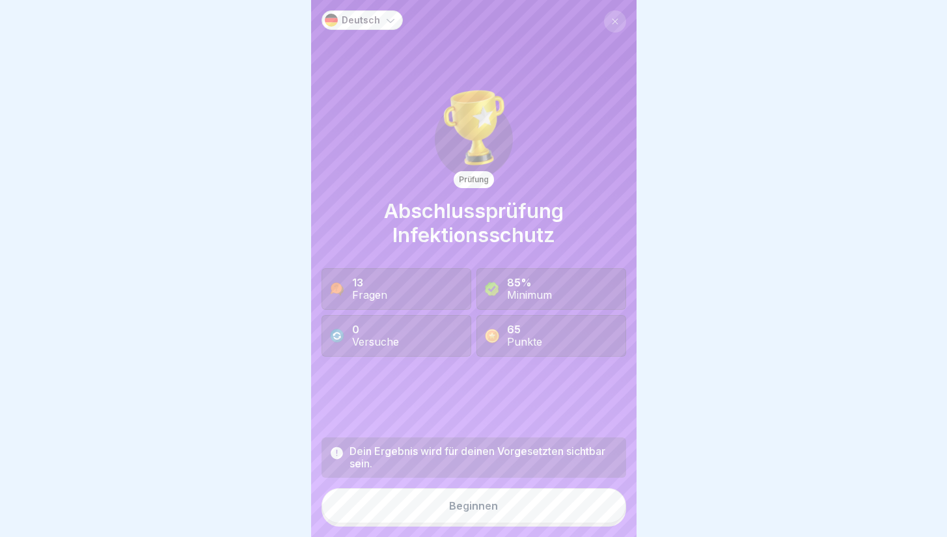
click at [407, 516] on button "Beginnen" at bounding box center [474, 505] width 305 height 35
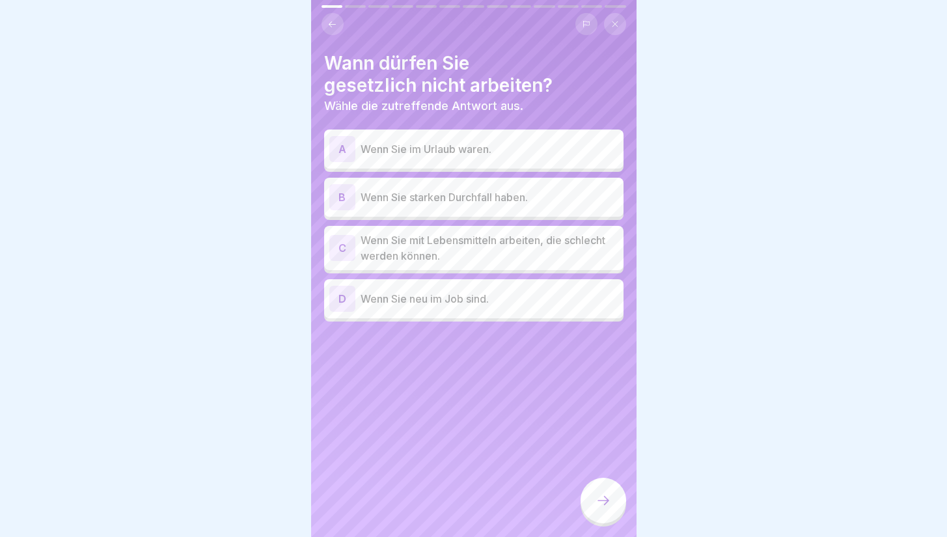
click at [340, 194] on div "B" at bounding box center [342, 197] width 26 height 26
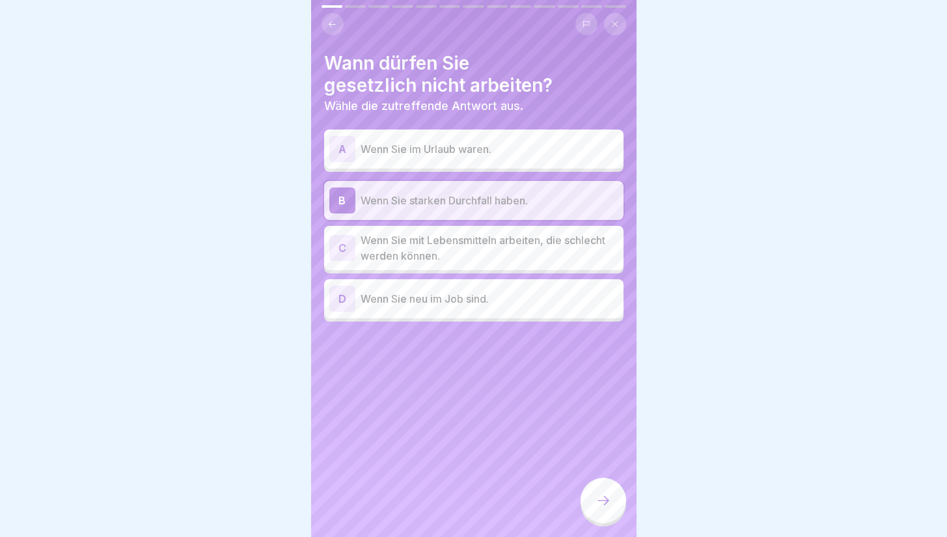
click at [605, 503] on div at bounding box center [604, 501] width 46 height 46
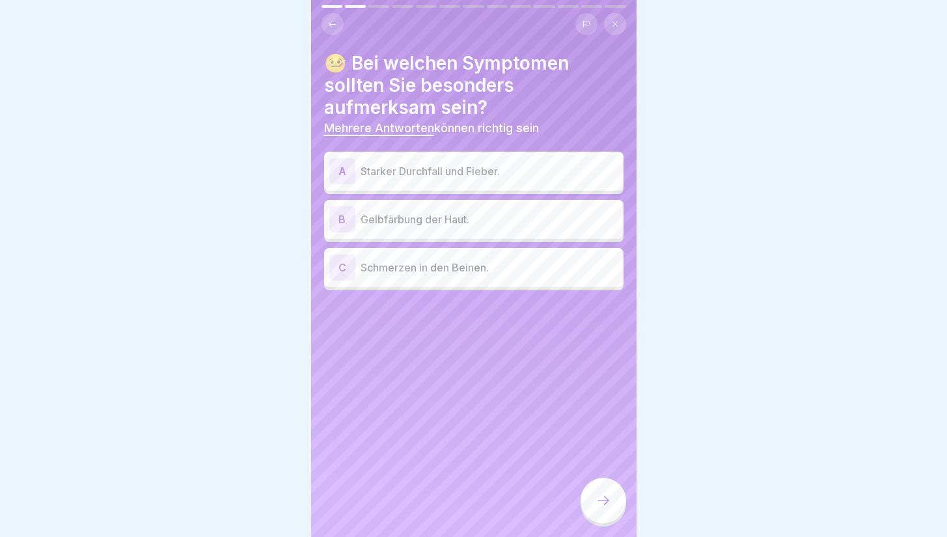
click at [339, 175] on div "A" at bounding box center [342, 171] width 26 height 26
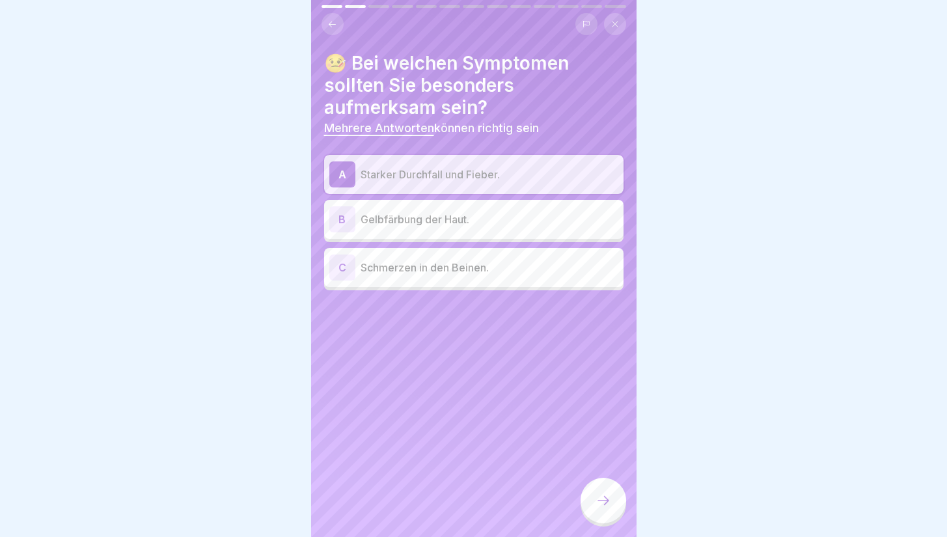
click at [342, 221] on div "B" at bounding box center [342, 219] width 26 height 26
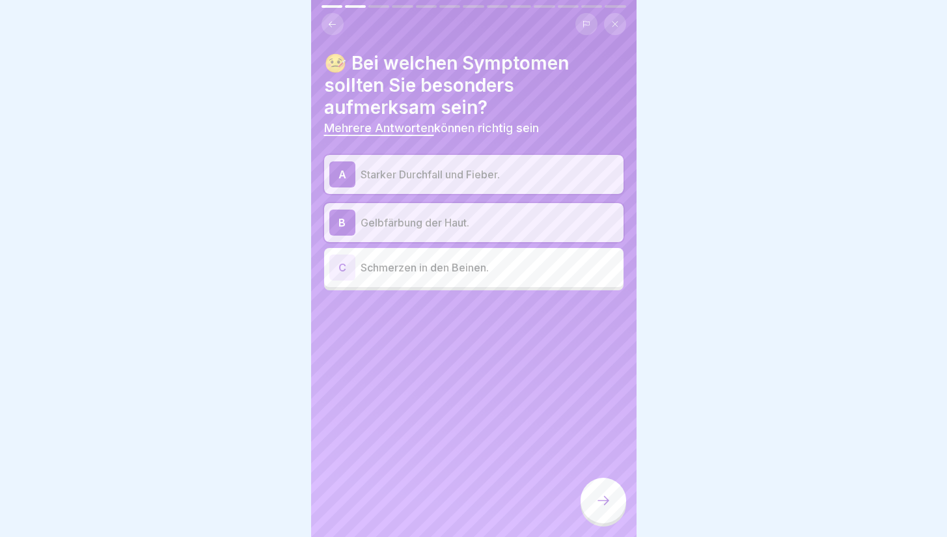
click at [600, 508] on icon at bounding box center [604, 501] width 16 height 16
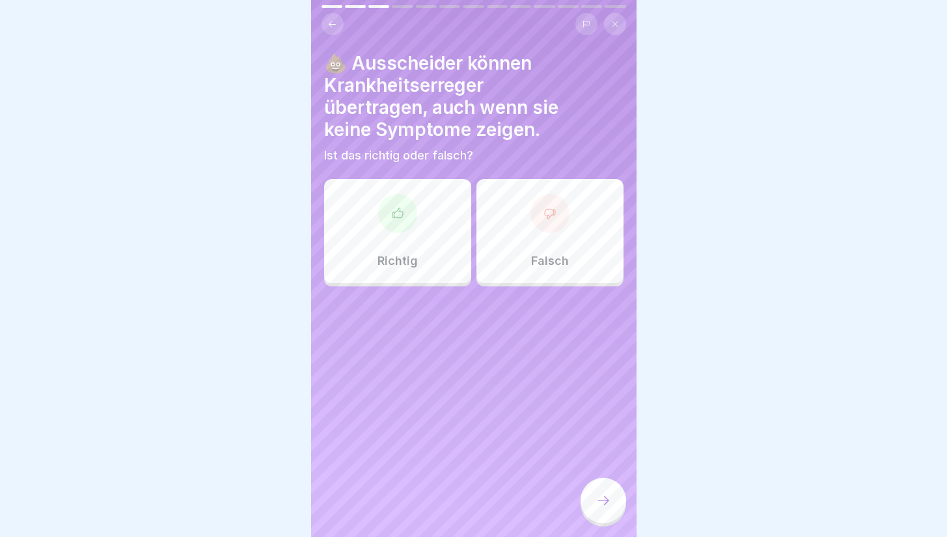
click at [415, 239] on div "Richtig" at bounding box center [397, 231] width 147 height 104
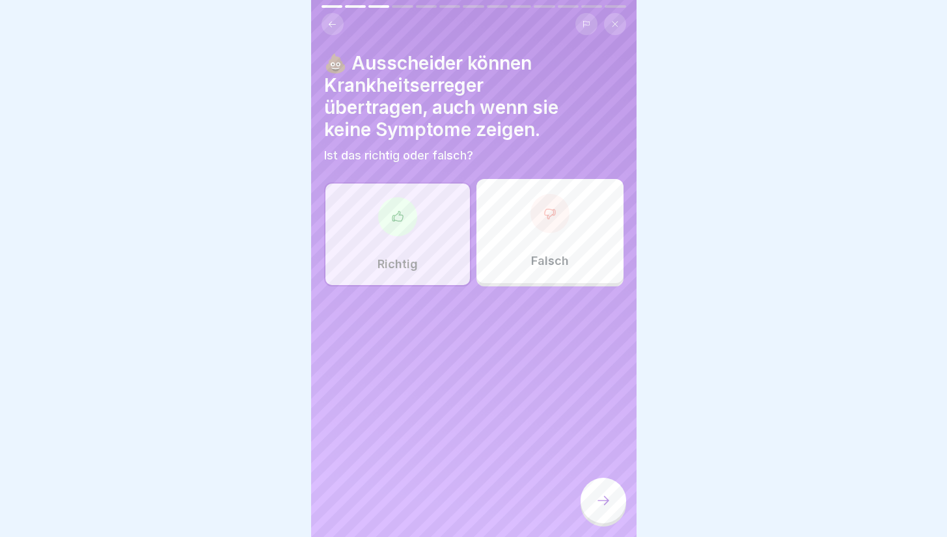
click at [596, 508] on icon at bounding box center [604, 501] width 16 height 16
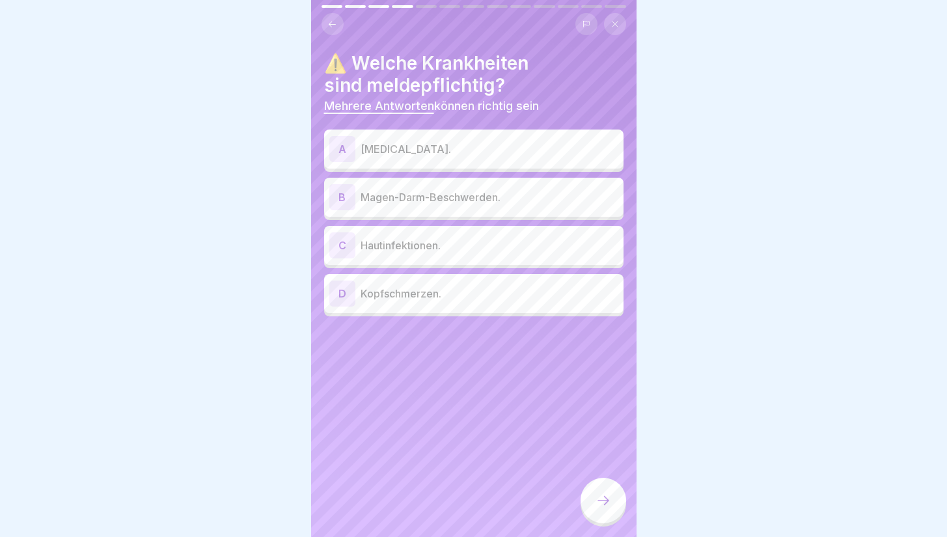
click at [331, 28] on icon at bounding box center [332, 25] width 10 height 10
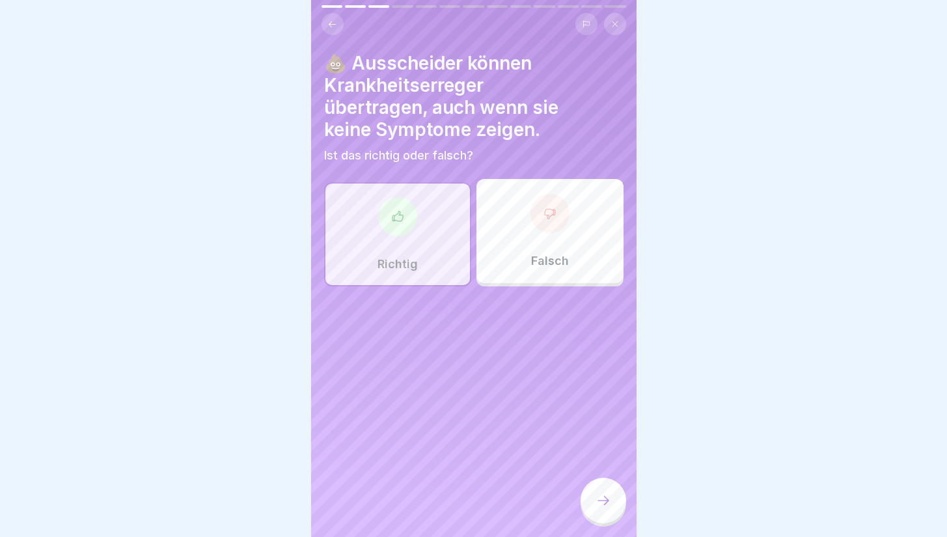
click at [415, 272] on div "Richtig" at bounding box center [397, 234] width 147 height 104
click at [611, 508] on icon at bounding box center [604, 501] width 16 height 16
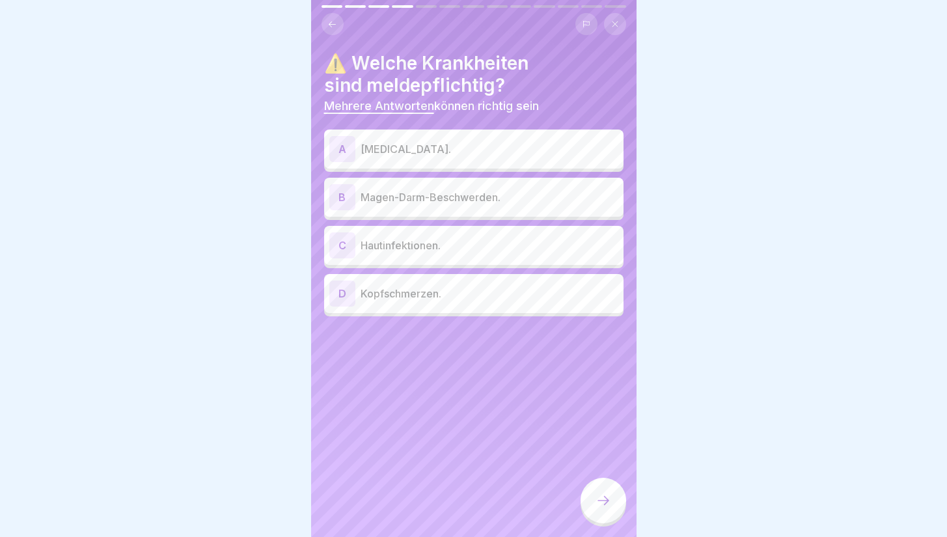
click at [346, 152] on div "A" at bounding box center [342, 149] width 26 height 26
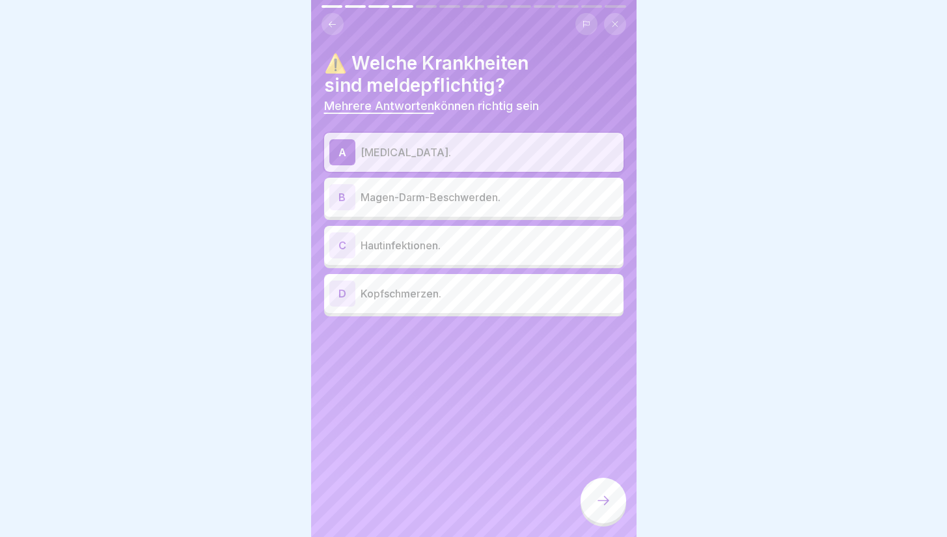
click at [338, 193] on div "B" at bounding box center [342, 197] width 26 height 26
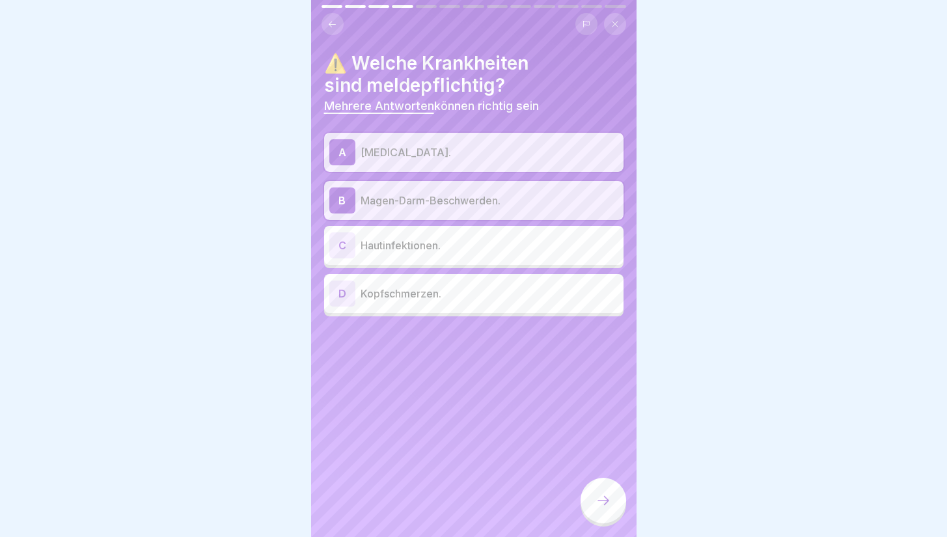
click at [596, 508] on icon at bounding box center [604, 501] width 16 height 16
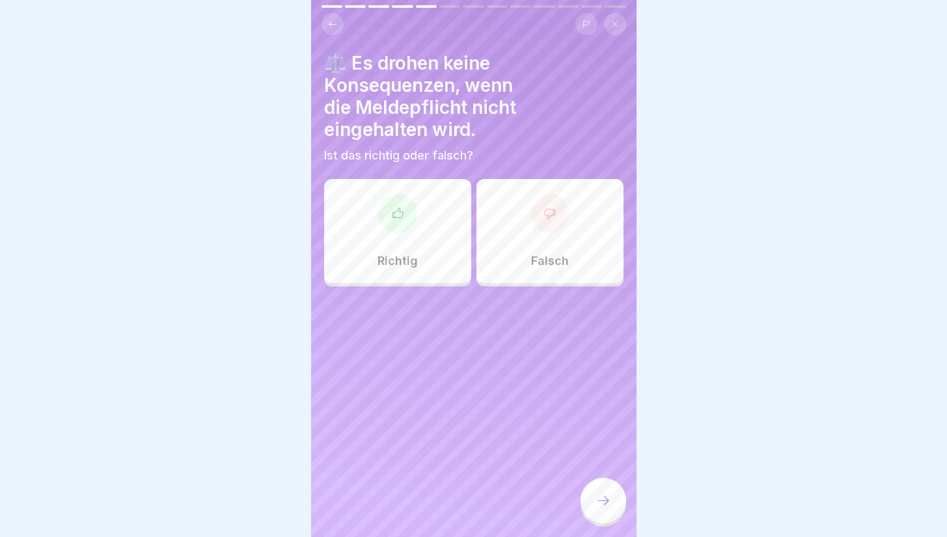
click at [516, 253] on div "Falsch" at bounding box center [549, 231] width 147 height 104
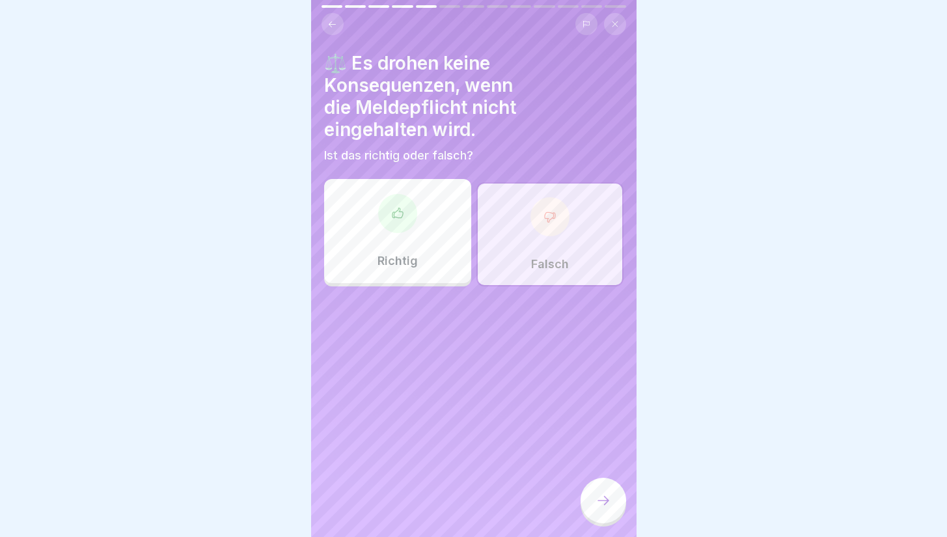
click at [609, 503] on div at bounding box center [604, 501] width 46 height 46
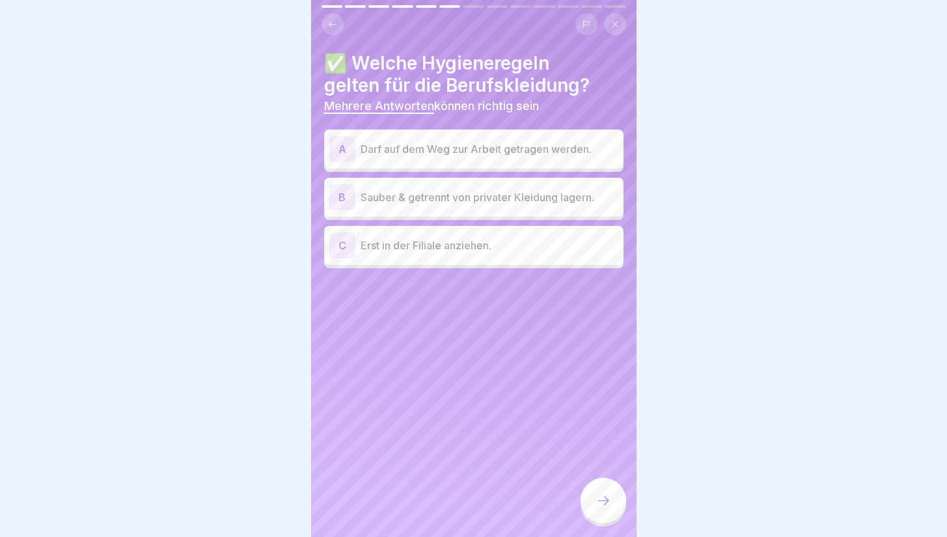
click at [346, 247] on div "C" at bounding box center [342, 245] width 26 height 26
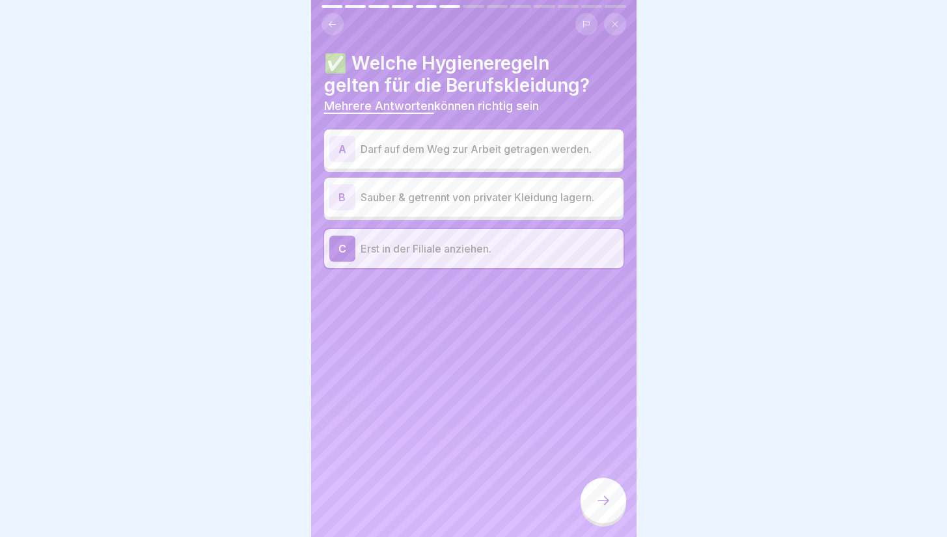
click at [330, 192] on div "B" at bounding box center [342, 197] width 26 height 26
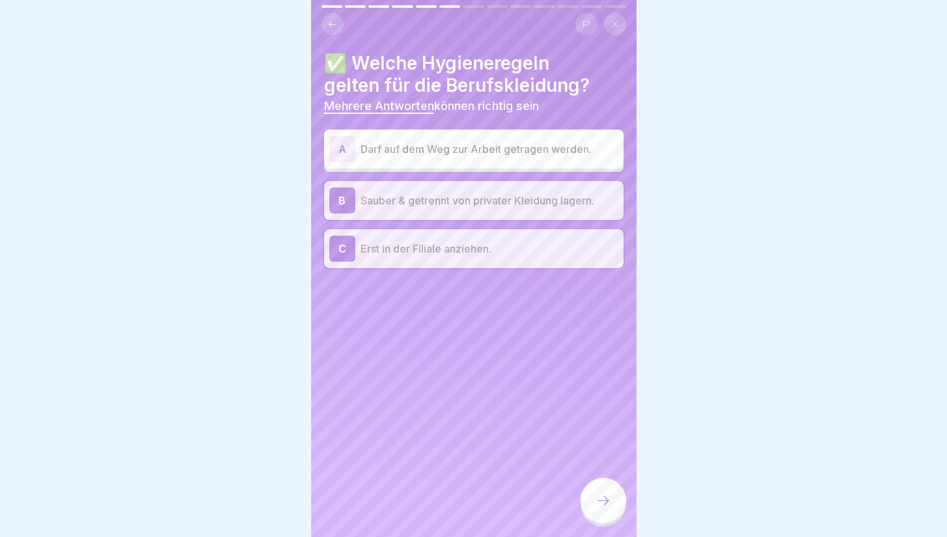
click at [601, 508] on icon at bounding box center [604, 501] width 16 height 16
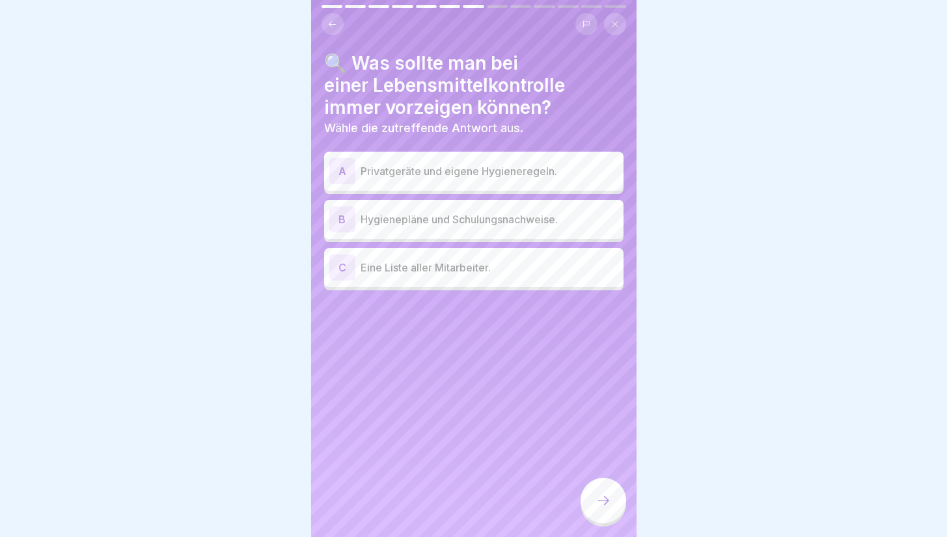
click at [340, 221] on div "B" at bounding box center [342, 219] width 26 height 26
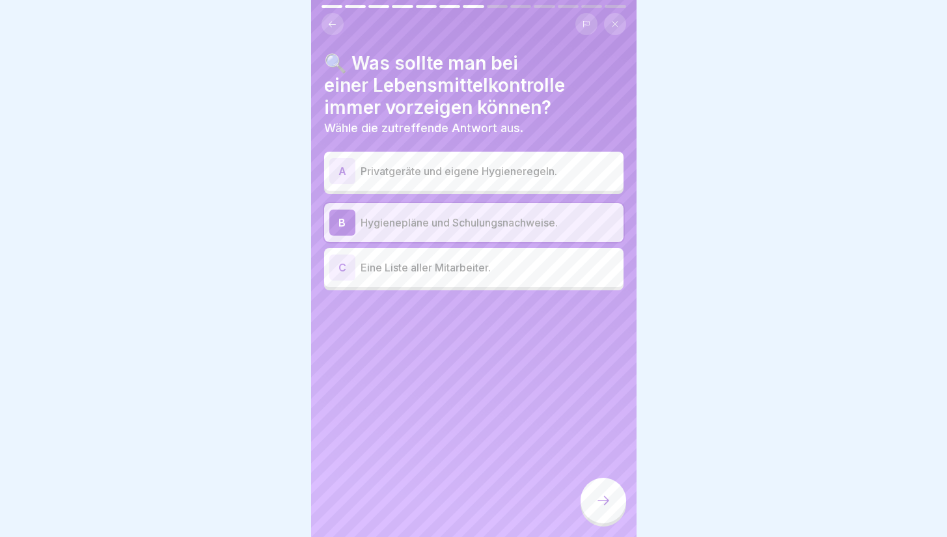
click at [594, 499] on div at bounding box center [604, 501] width 46 height 46
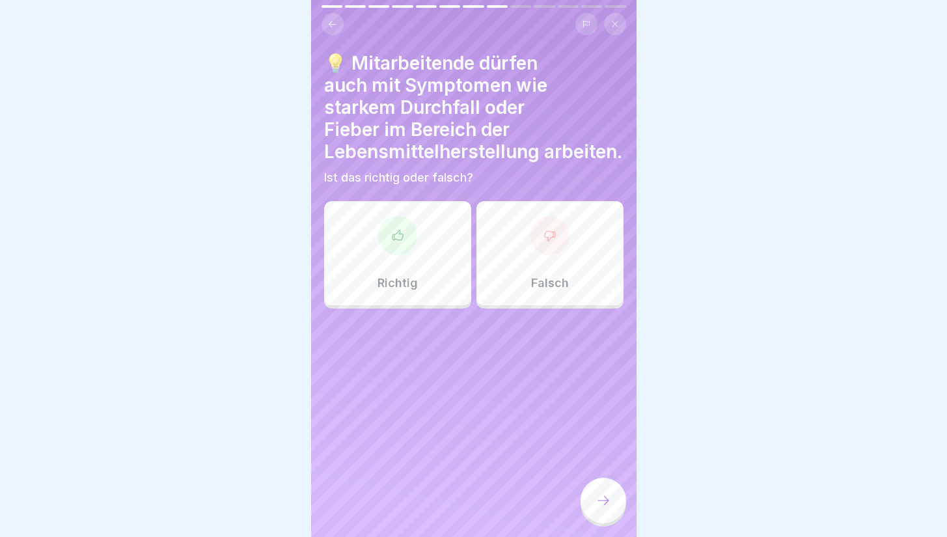
click at [573, 290] on div "Falsch" at bounding box center [549, 253] width 147 height 104
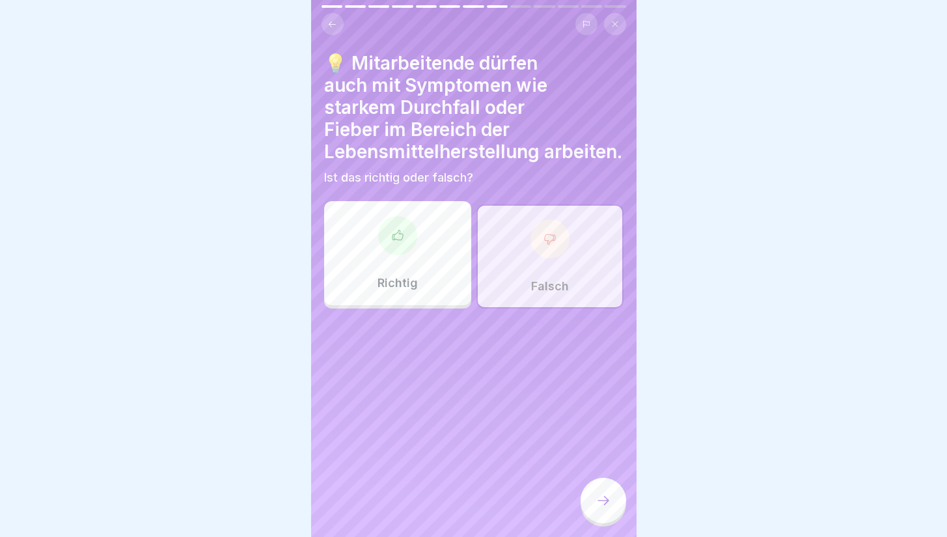
click at [604, 508] on icon at bounding box center [604, 501] width 16 height 16
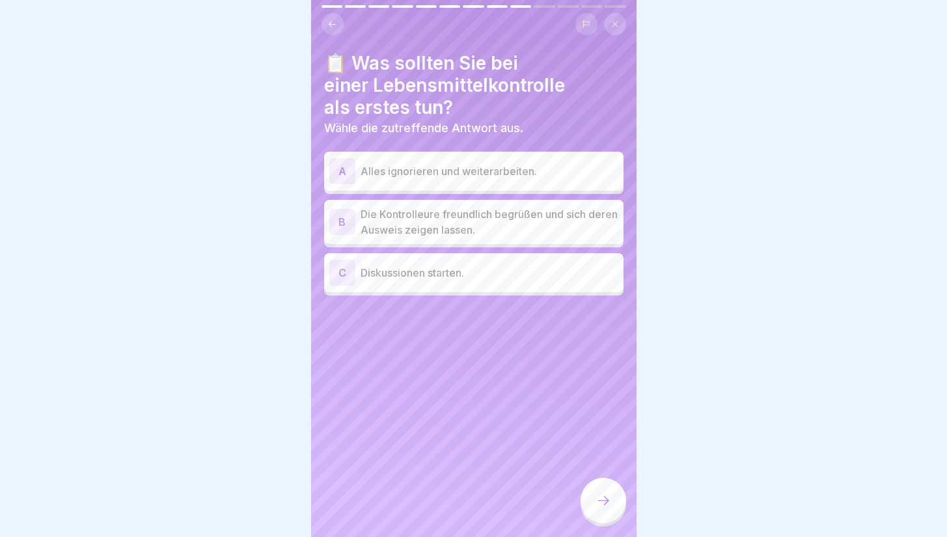
click at [336, 228] on div "B" at bounding box center [342, 222] width 26 height 26
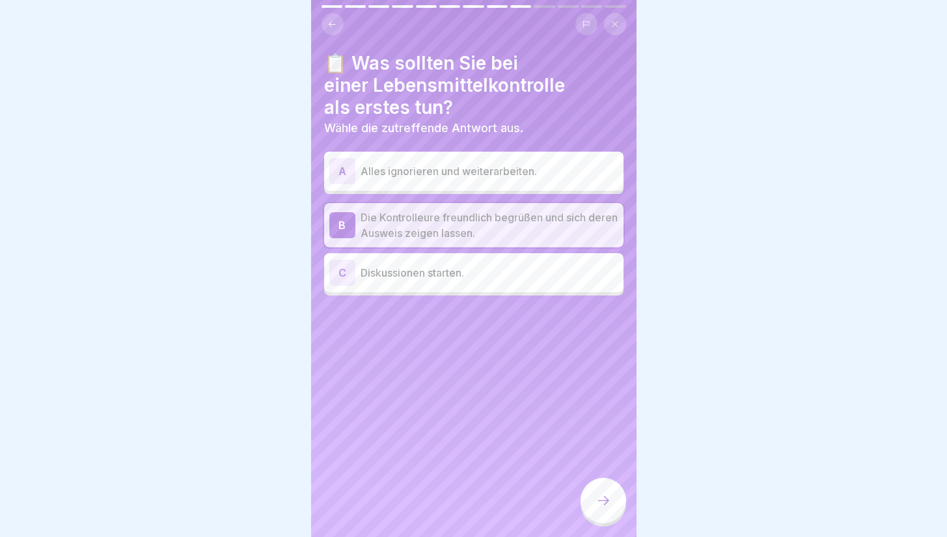
click at [609, 508] on icon at bounding box center [604, 501] width 16 height 16
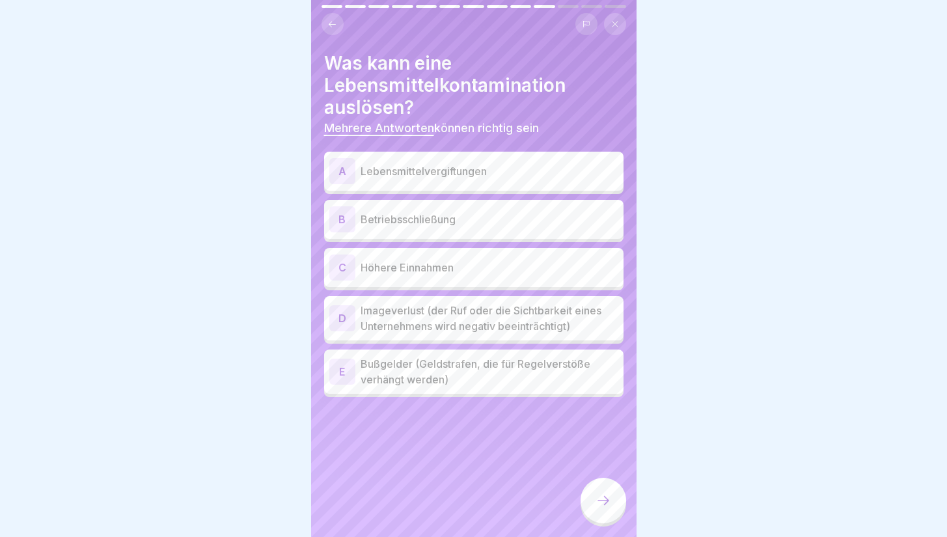
click at [507, 408] on div "Was kann eine Lebensmittelkontamination auslösen? Mehrere Antworten können rich…" at bounding box center [473, 268] width 325 height 537
click at [338, 178] on div "A" at bounding box center [342, 171] width 26 height 26
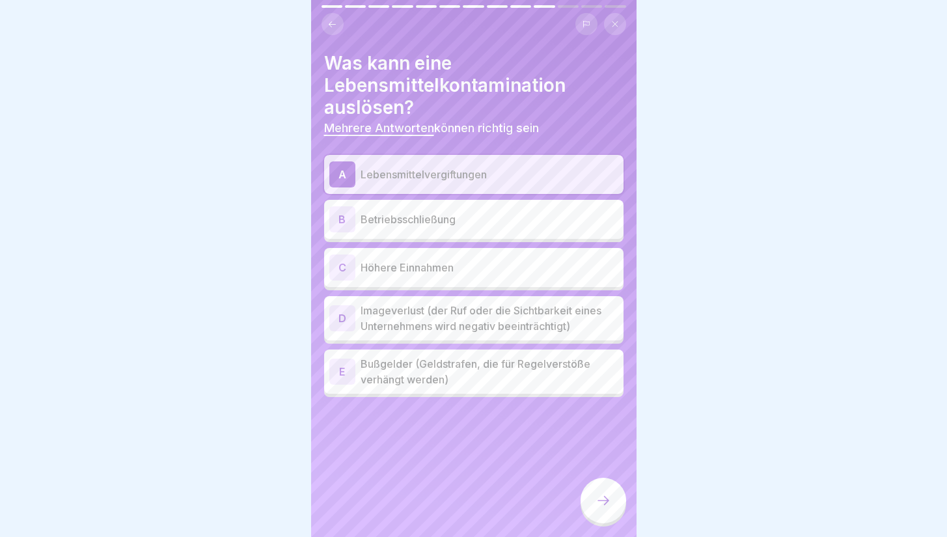
click at [344, 227] on div "B" at bounding box center [342, 219] width 26 height 26
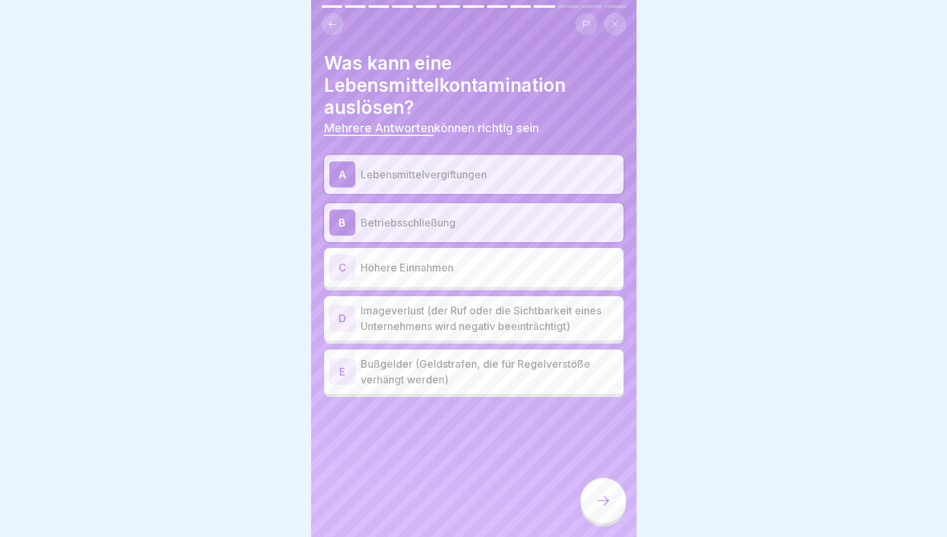
click at [340, 318] on div "D" at bounding box center [342, 318] width 26 height 26
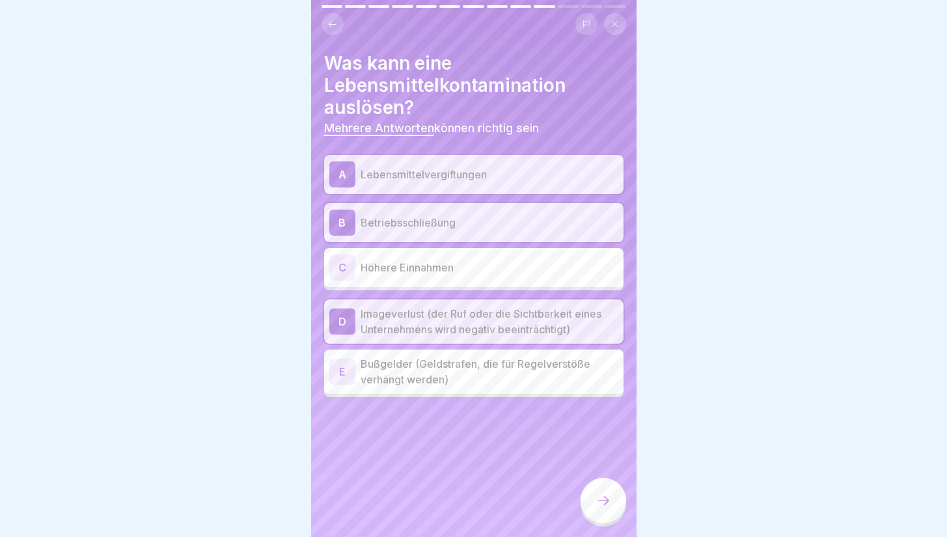
click at [332, 372] on div "E" at bounding box center [342, 372] width 26 height 26
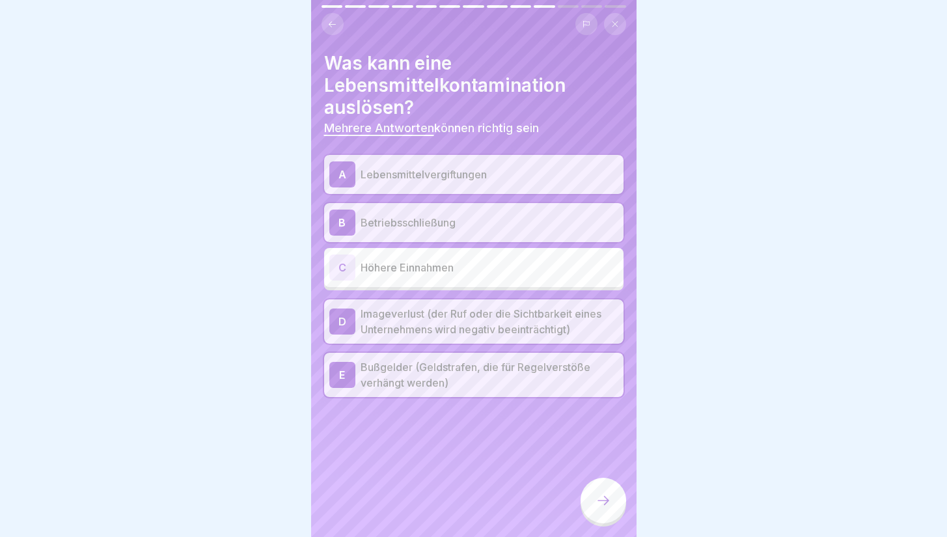
click at [602, 508] on icon at bounding box center [604, 501] width 16 height 16
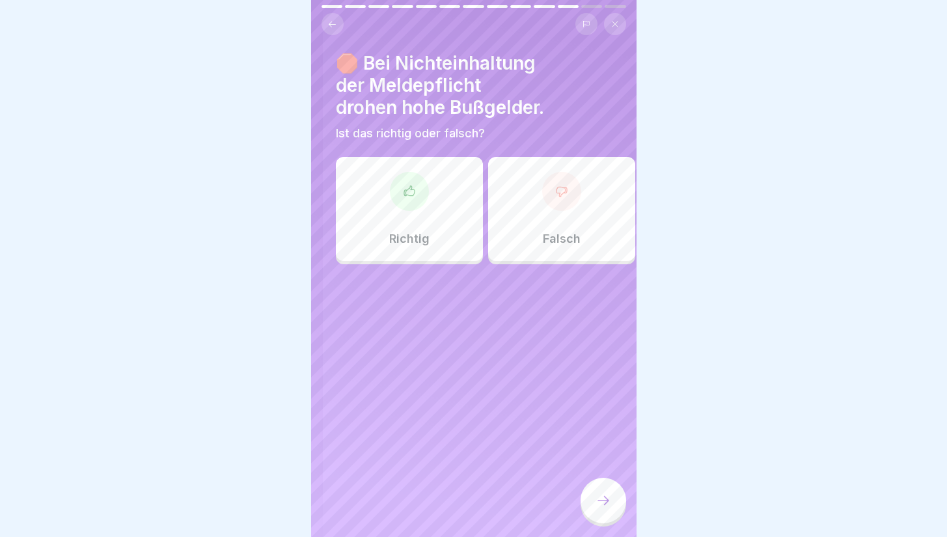
click at [367, 65] on h4 "🛑 Bei Nichteinhaltung der Meldepflicht drohen hohe Bußgelder." at bounding box center [485, 85] width 299 height 66
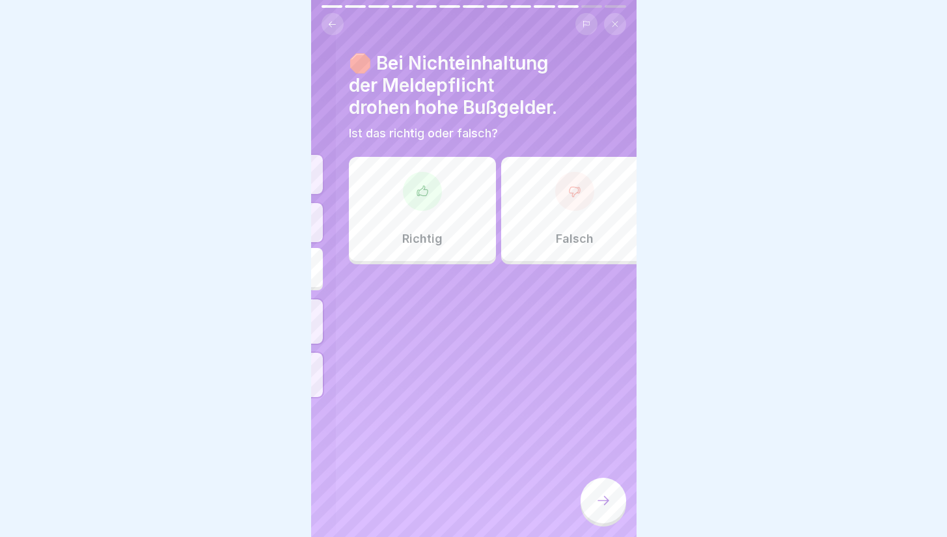
click at [378, 78] on h4 "🛑 Bei Nichteinhaltung der Meldepflicht drohen hohe Bußgelder." at bounding box center [498, 85] width 299 height 66
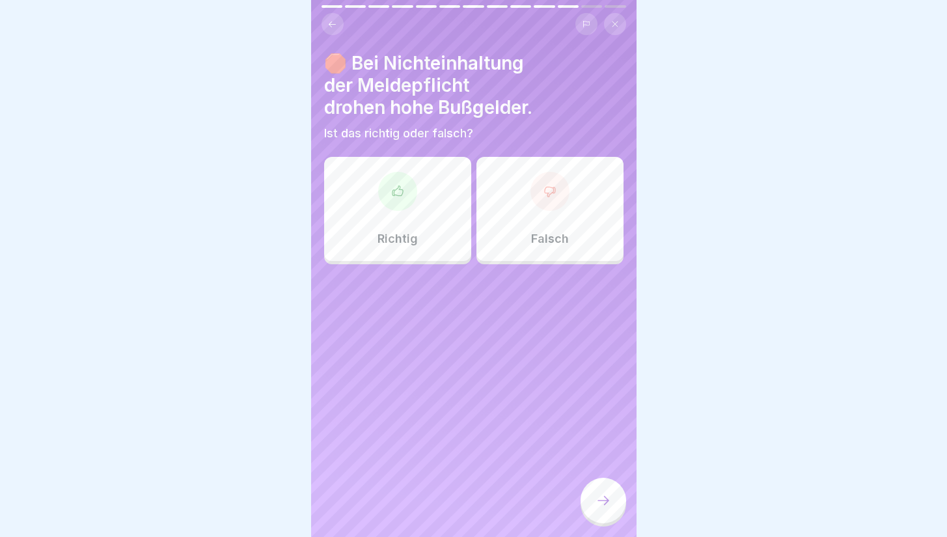
click at [471, 78] on h4 "🛑 Bei Nichteinhaltung der Meldepflicht drohen hohe Bußgelder." at bounding box center [473, 85] width 299 height 66
click at [387, 68] on h4 "🛑 Bei Nichteinhaltung der Meldepflicht drohen hohe Bußgelder." at bounding box center [473, 85] width 299 height 66
click at [537, 369] on div "🛑 Bei Nichteinhaltung der Meldepflicht drohen hohe Bußgelder. Ist das richtig o…" at bounding box center [473, 268] width 325 height 537
click at [411, 238] on p "Richtig" at bounding box center [398, 239] width 40 height 14
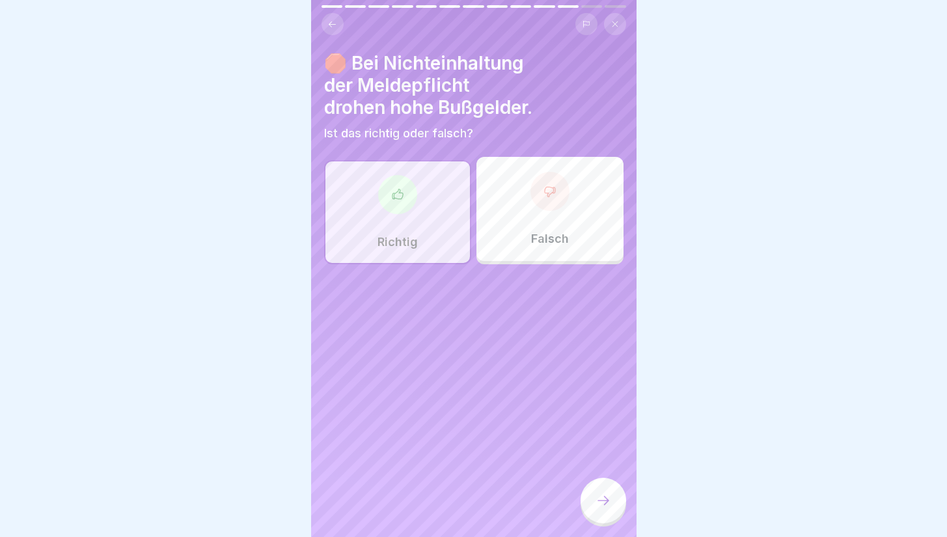
click at [598, 508] on icon at bounding box center [604, 501] width 16 height 16
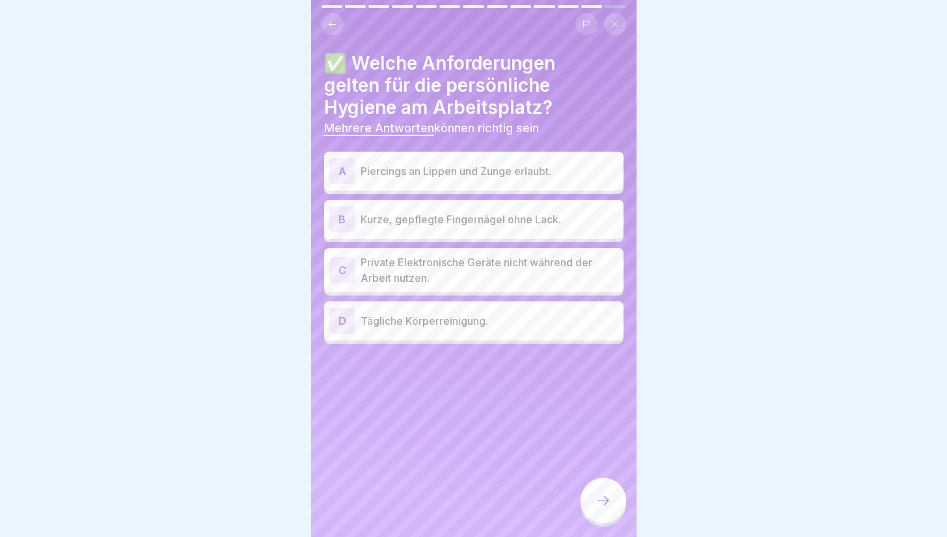
click at [342, 217] on div "B" at bounding box center [342, 219] width 26 height 26
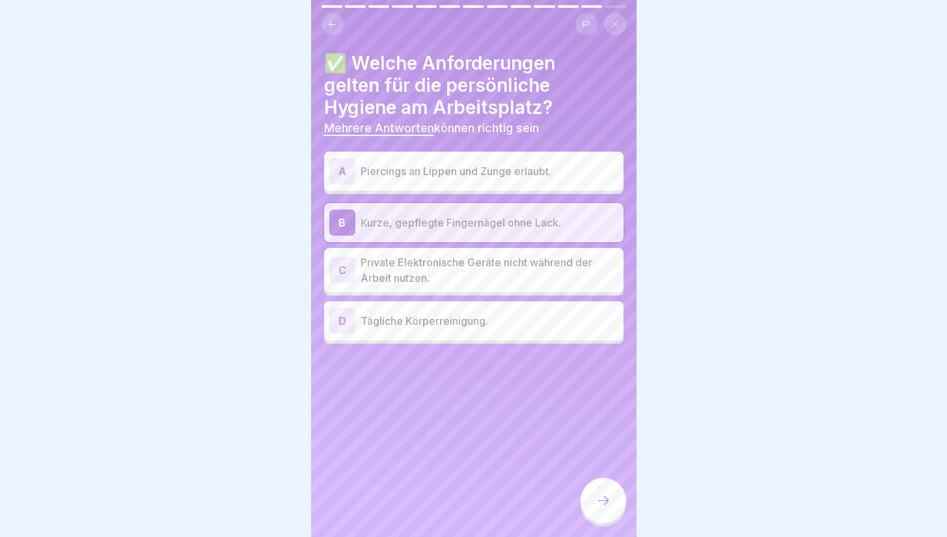
click at [337, 270] on div "C" at bounding box center [342, 270] width 26 height 26
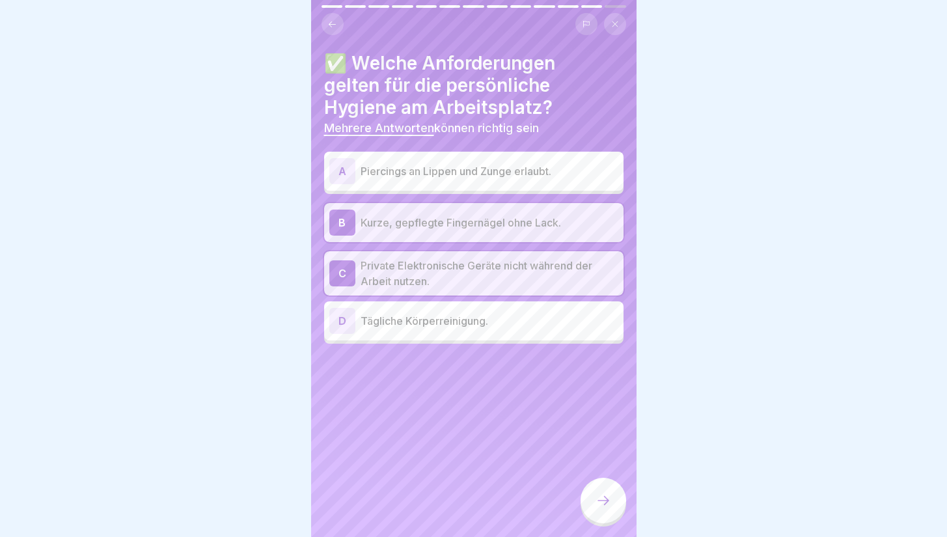
click at [342, 314] on div "D" at bounding box center [342, 321] width 26 height 26
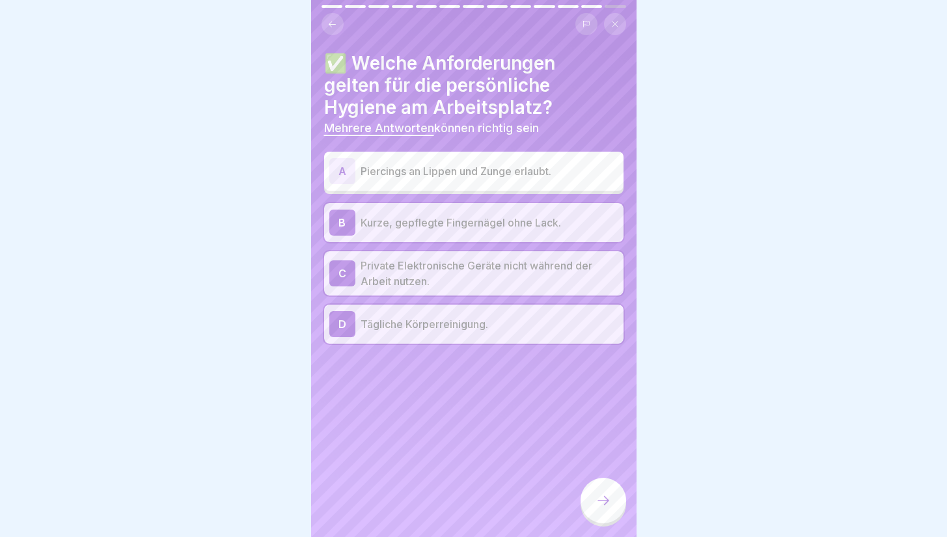
click at [596, 499] on div at bounding box center [604, 501] width 46 height 46
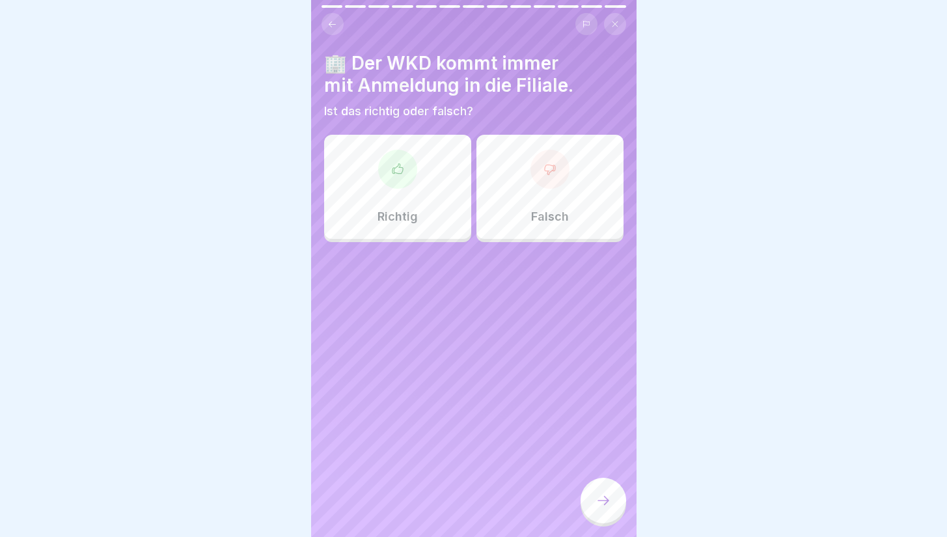
click at [550, 212] on p "Falsch" at bounding box center [550, 217] width 38 height 14
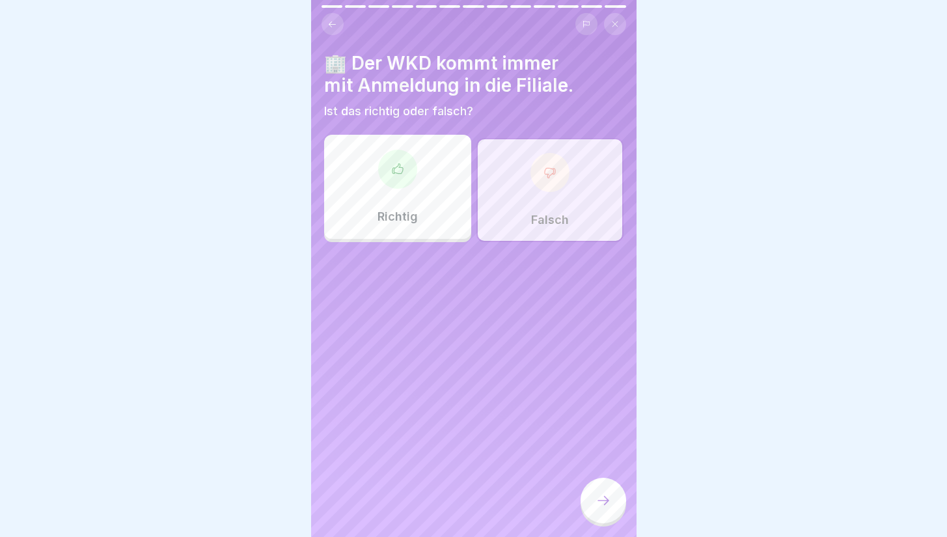
click at [601, 508] on icon at bounding box center [604, 501] width 16 height 16
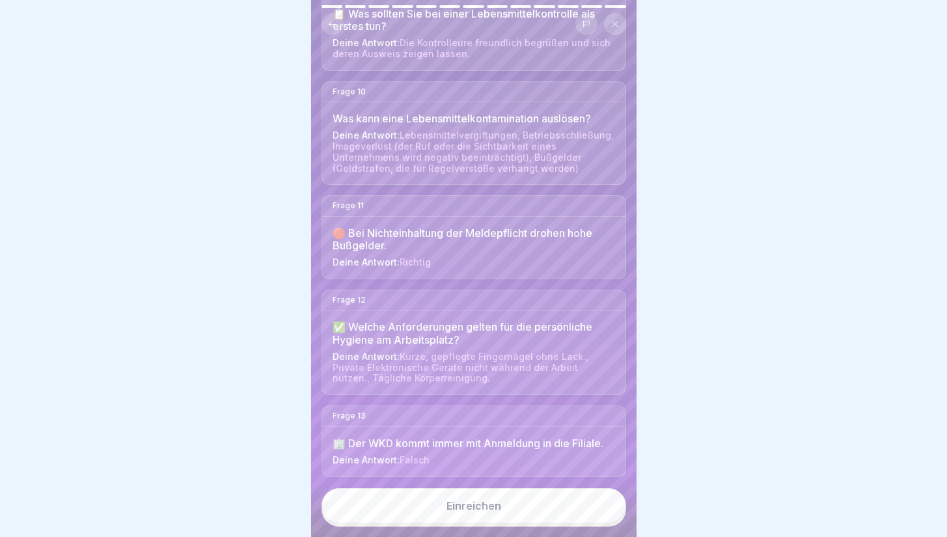
scroll to position [10, 0]
click at [478, 510] on div "Einreichen" at bounding box center [474, 506] width 55 height 12
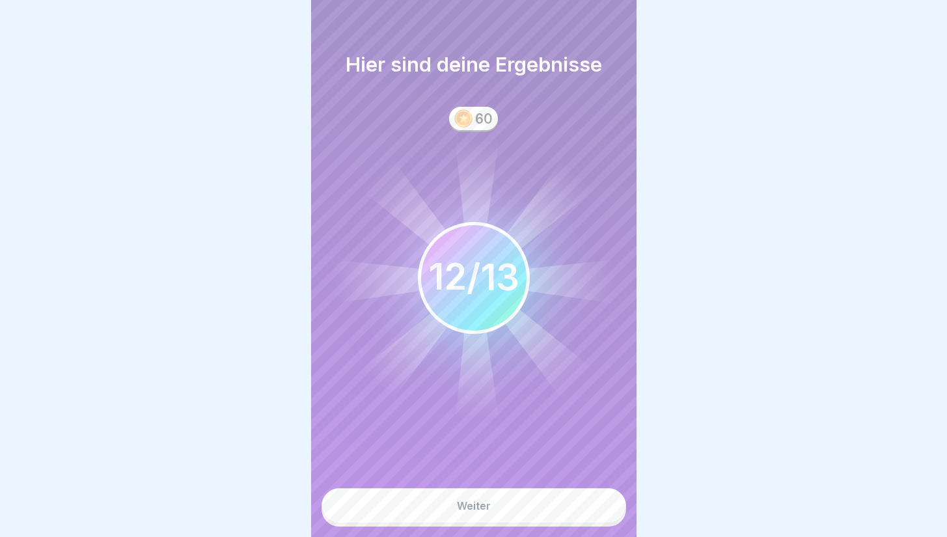
click at [505, 516] on button "Weiter" at bounding box center [474, 505] width 305 height 35
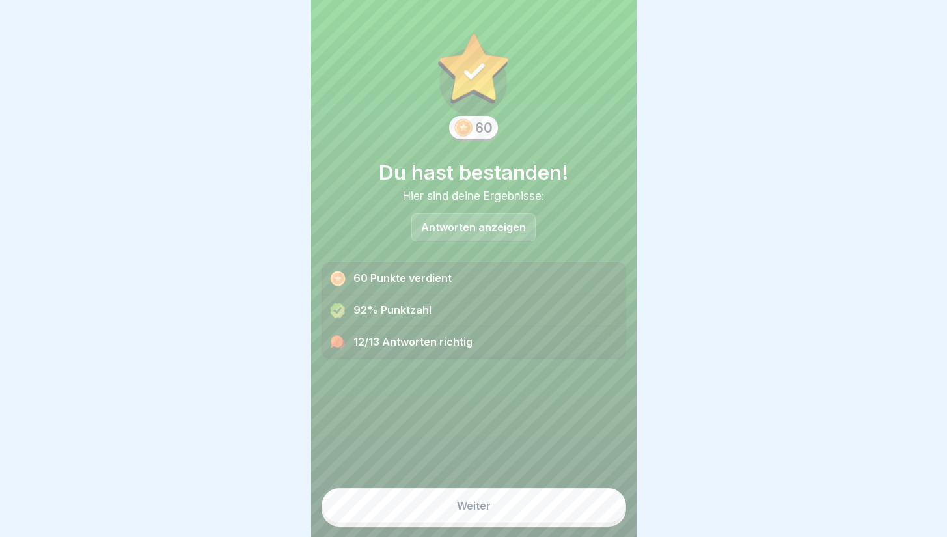
click at [492, 222] on p "Antworten anzeigen" at bounding box center [473, 227] width 105 height 11
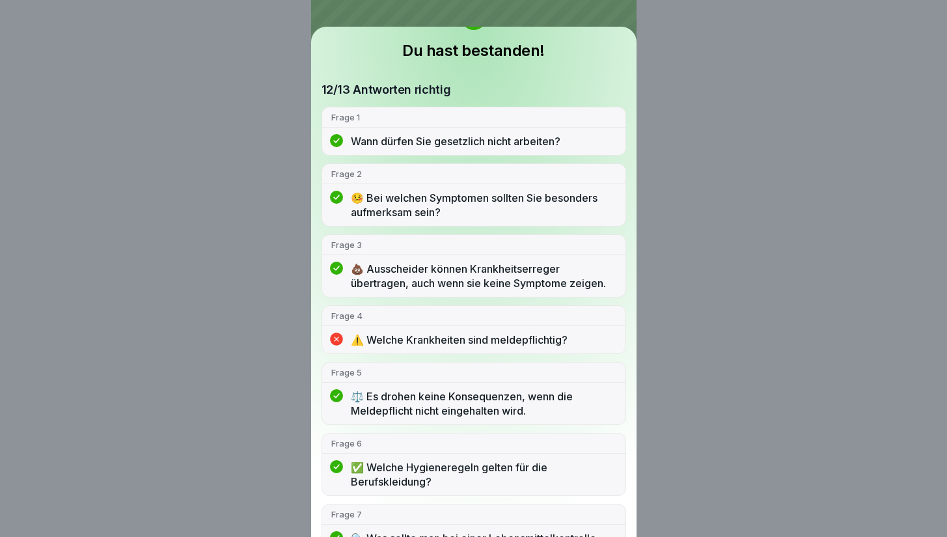
scroll to position [64, 0]
click at [458, 348] on p "⚠️ Welche Krankheiten sind meldepflichtig?" at bounding box center [484, 341] width 266 height 14
click at [502, 348] on p "⚠️ Welche Krankheiten sind meldepflichtig?" at bounding box center [484, 341] width 266 height 14
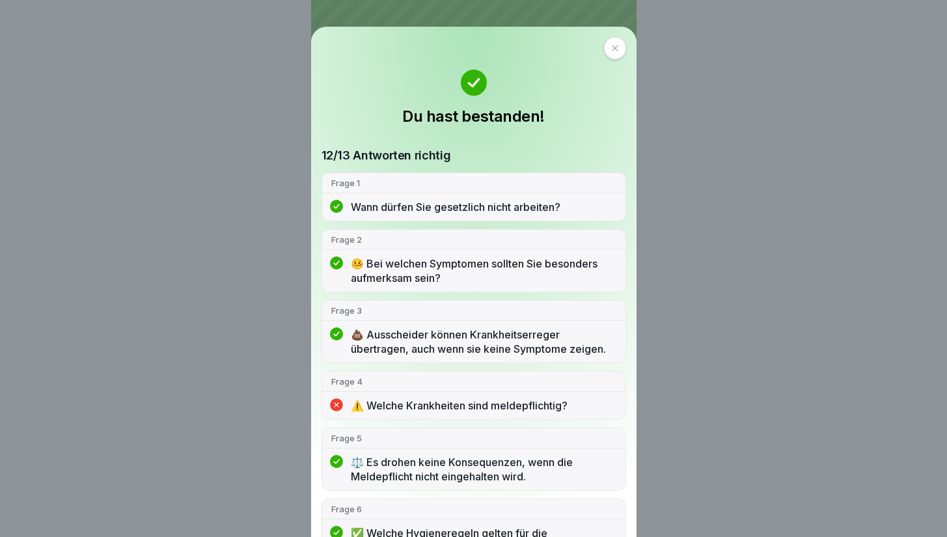
scroll to position [0, 0]
click at [604, 56] on div at bounding box center [615, 48] width 22 height 22
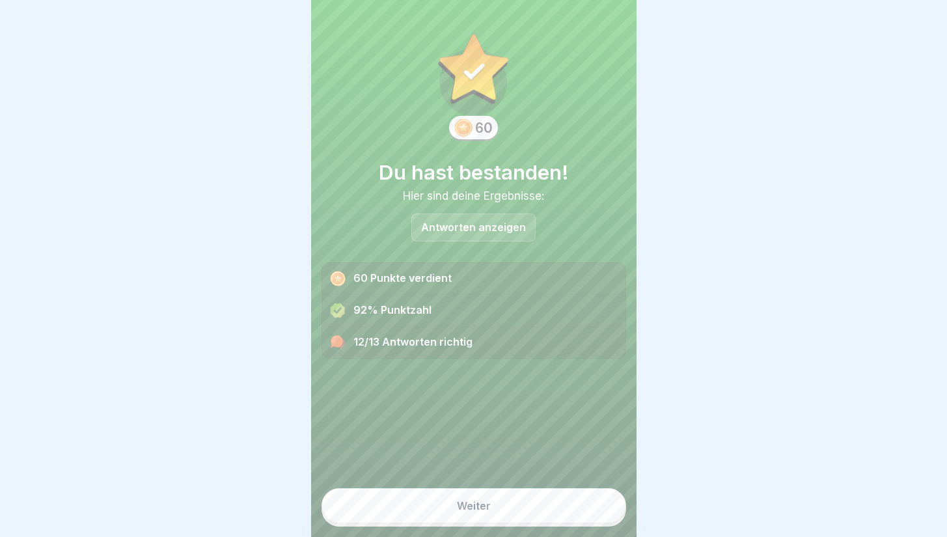
click at [416, 511] on button "Weiter" at bounding box center [474, 505] width 305 height 35
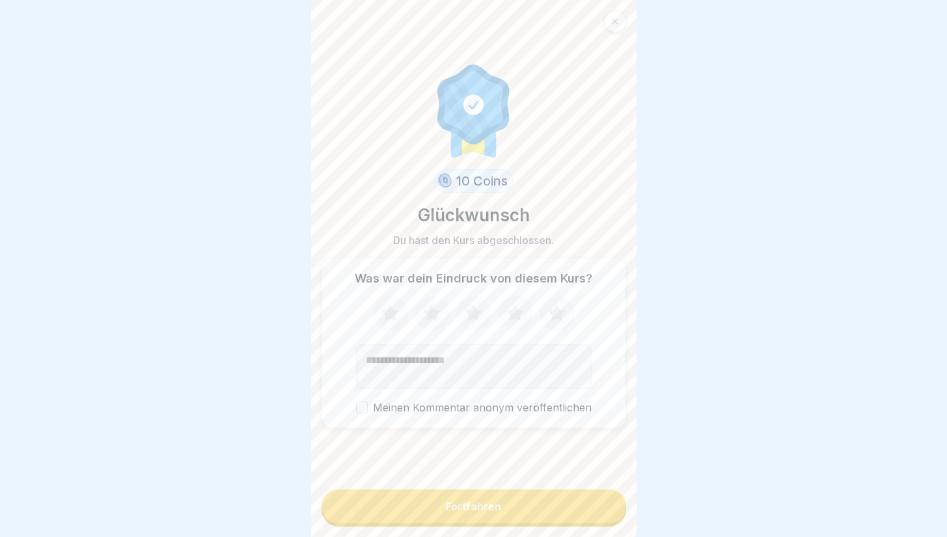
click at [548, 312] on icon at bounding box center [556, 313] width 17 height 16
click at [378, 504] on button "Fortfahren" at bounding box center [474, 507] width 305 height 34
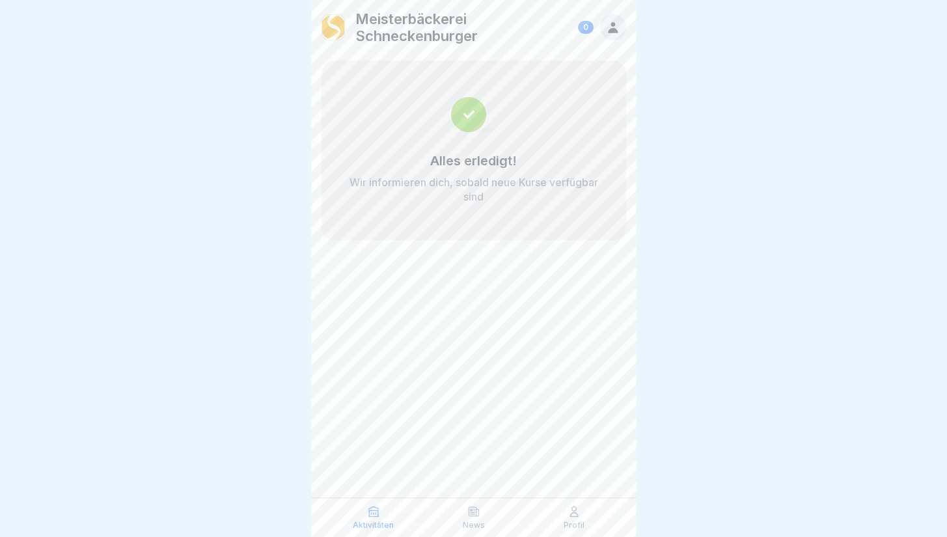
click at [400, 16] on p "Meisterbäckerei Schneckenburger" at bounding box center [463, 27] width 217 height 34
click at [327, 23] on img at bounding box center [333, 27] width 23 height 25
click at [585, 24] on div "0" at bounding box center [586, 27] width 16 height 13
click at [613, 28] on icon at bounding box center [613, 27] width 14 height 14
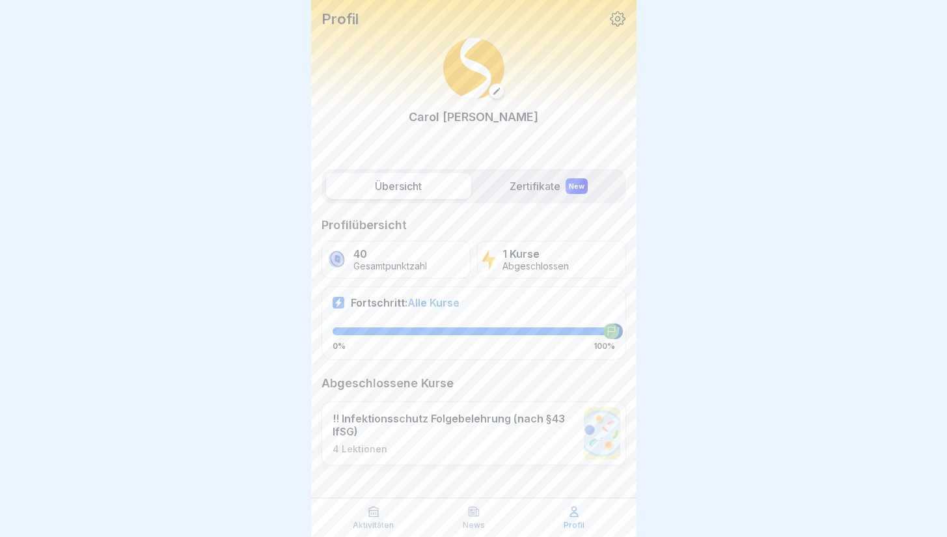
scroll to position [10, 0]
click at [476, 516] on icon at bounding box center [474, 511] width 10 height 9
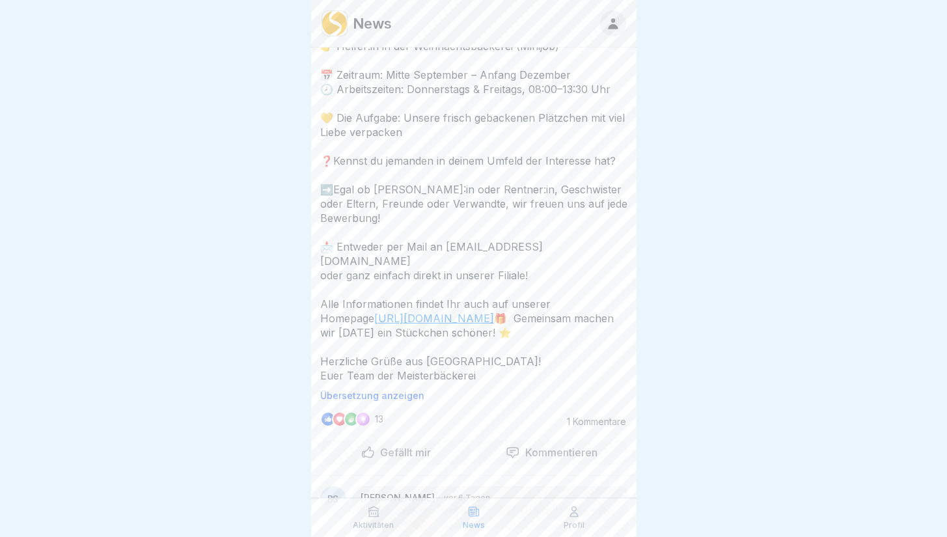
scroll to position [266, 0]
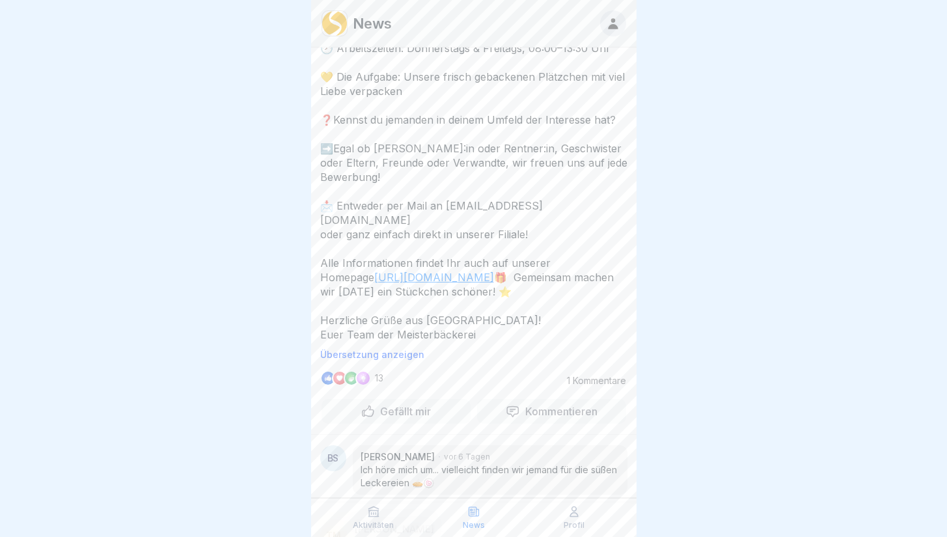
click at [377, 521] on p "Aktivitäten" at bounding box center [373, 525] width 41 height 9
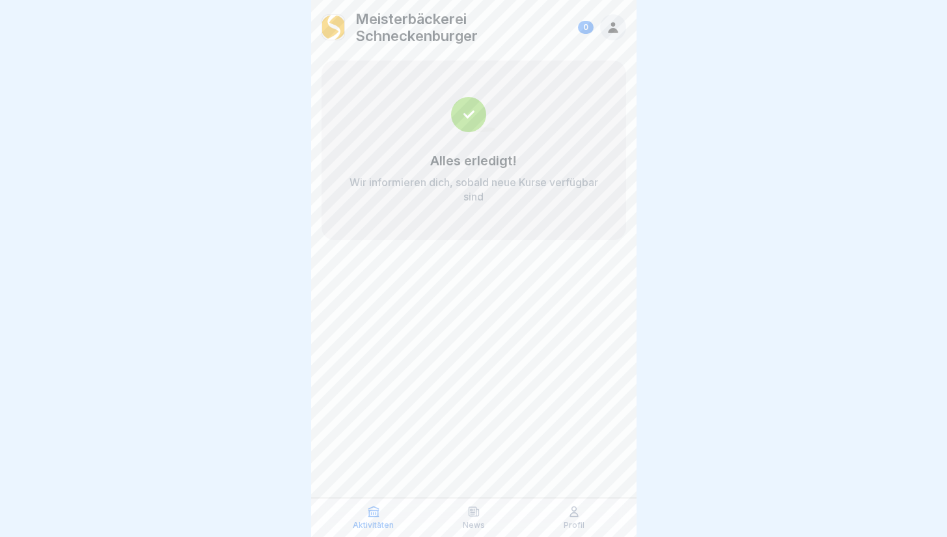
click at [571, 524] on p "Profil" at bounding box center [574, 525] width 21 height 9
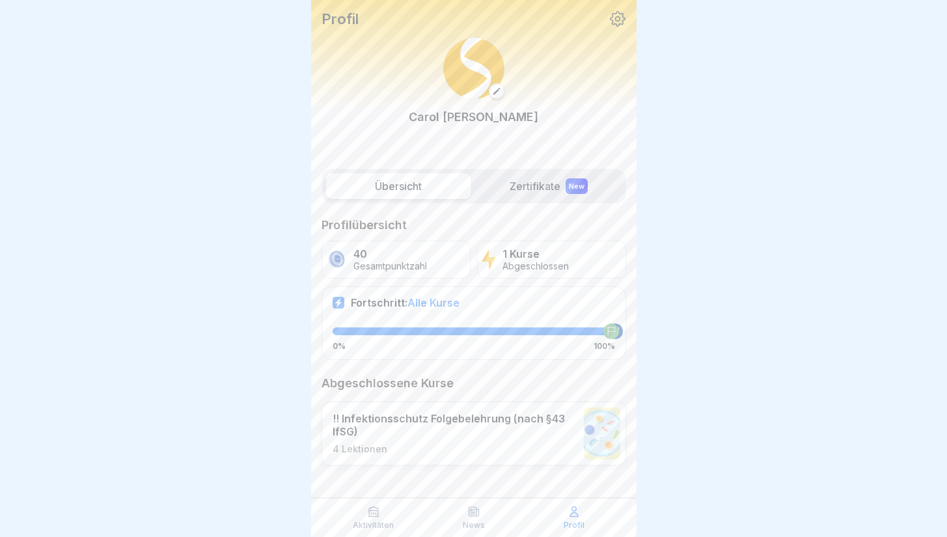
scroll to position [10, 0]
click at [547, 181] on label "Zertifikate New" at bounding box center [548, 186] width 145 height 26
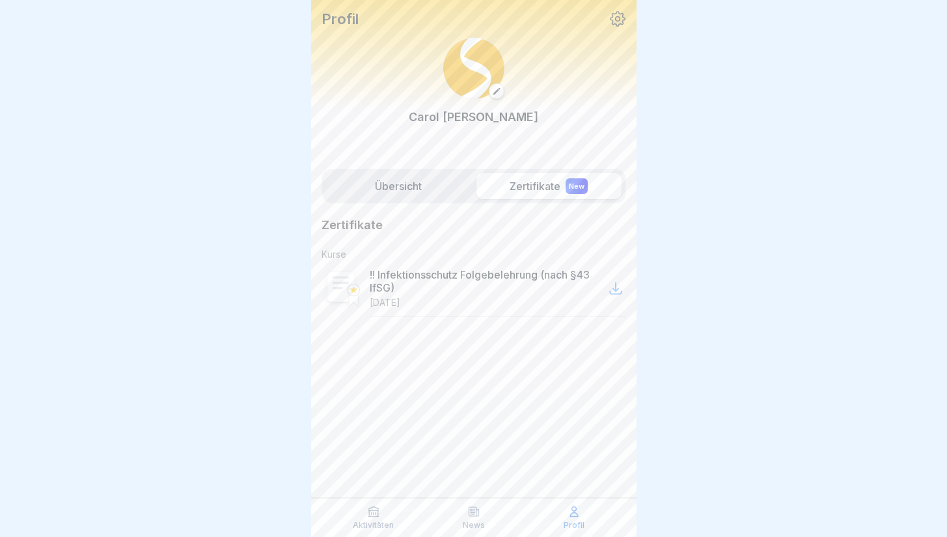
click at [613, 288] on icon at bounding box center [616, 289] width 16 height 16
